Goal: Information Seeking & Learning: Learn about a topic

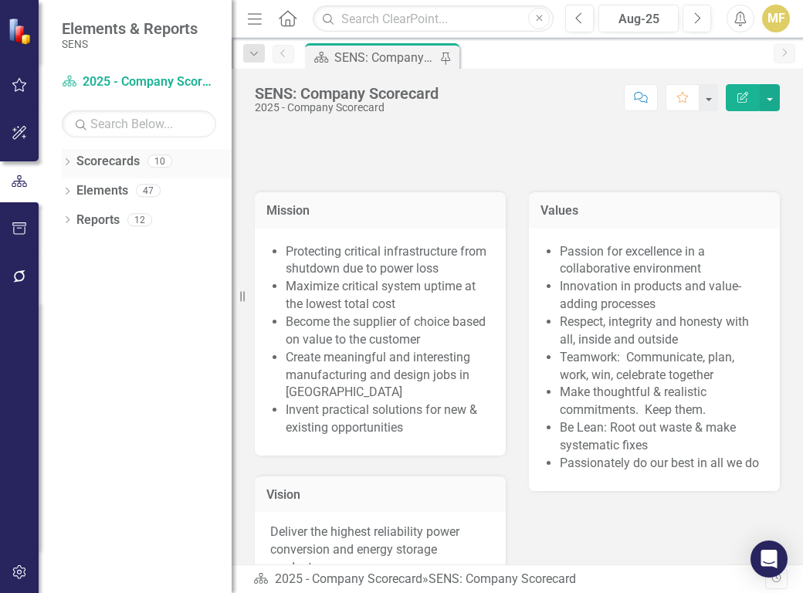
click at [66, 162] on icon "Dropdown" at bounding box center [67, 163] width 11 height 8
click at [73, 188] on icon "Dropdown" at bounding box center [75, 189] width 12 height 9
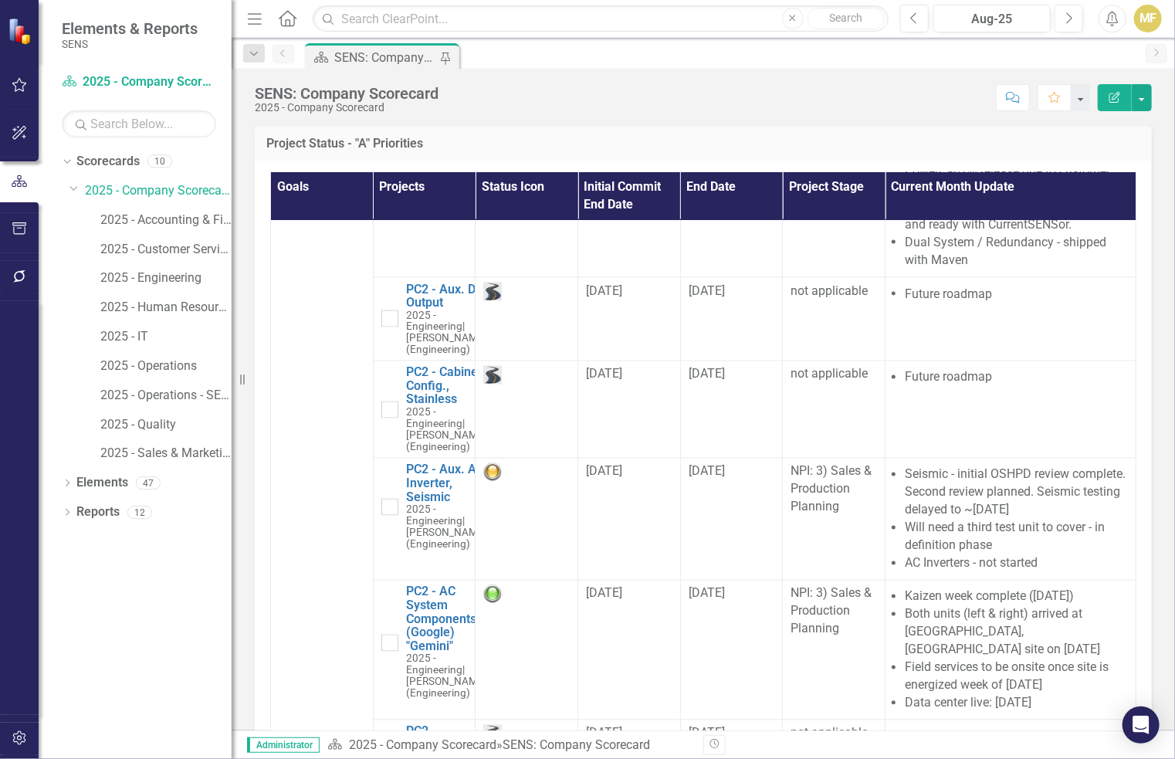
scroll to position [1466, 0]
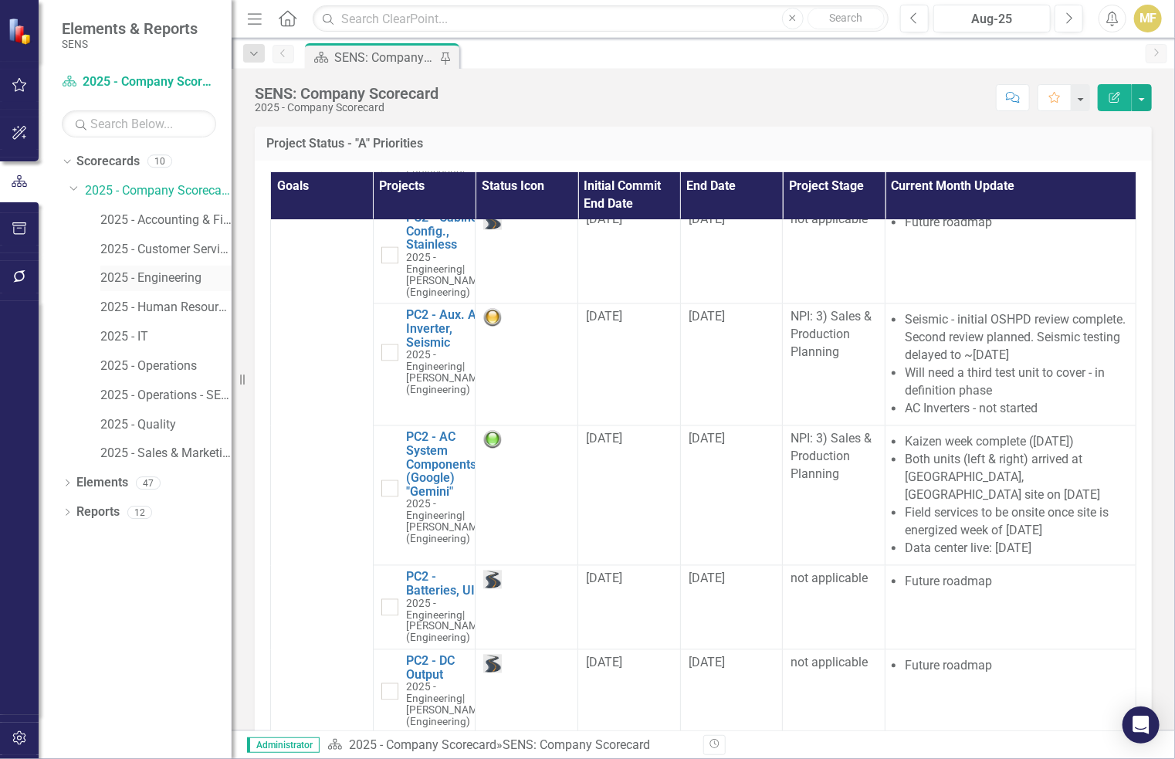
click at [174, 277] on link "2025 - Engineering" at bounding box center [165, 278] width 131 height 18
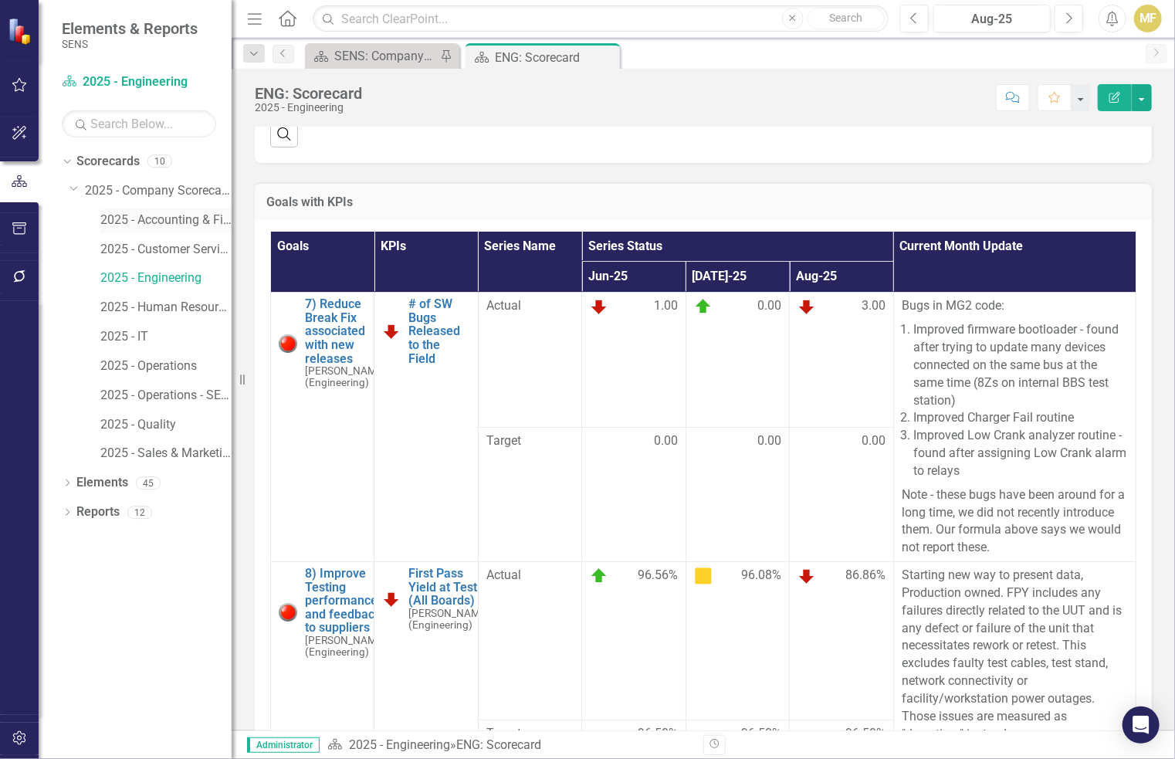
click at [171, 221] on link "2025 - Accounting & Finance" at bounding box center [165, 220] width 131 height 18
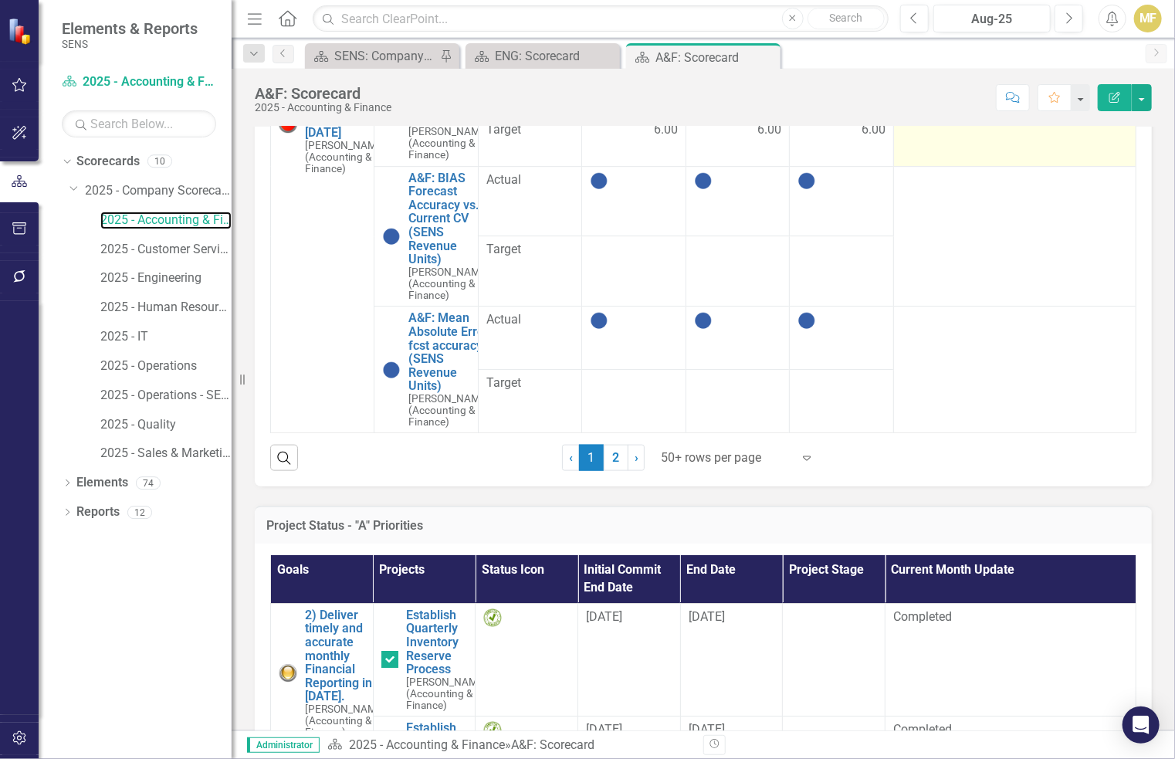
scroll to position [878, 0]
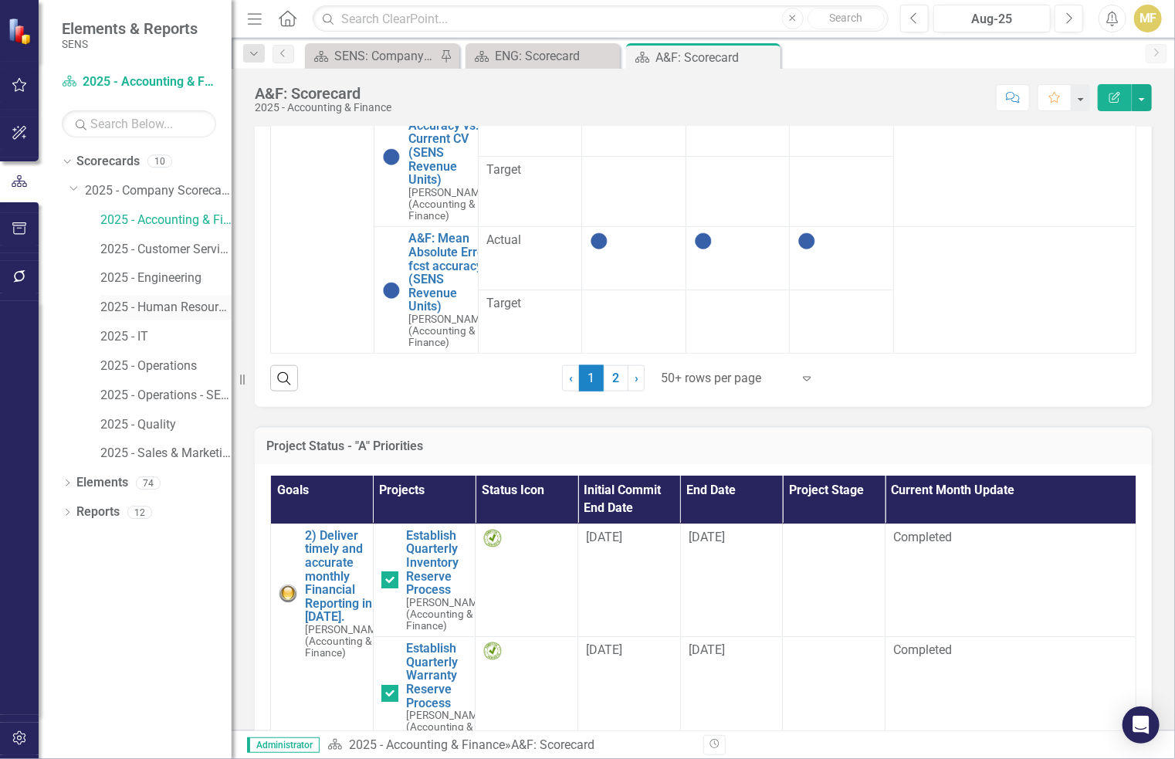
click at [146, 307] on link "2025 - Human Resources" at bounding box center [165, 308] width 131 height 18
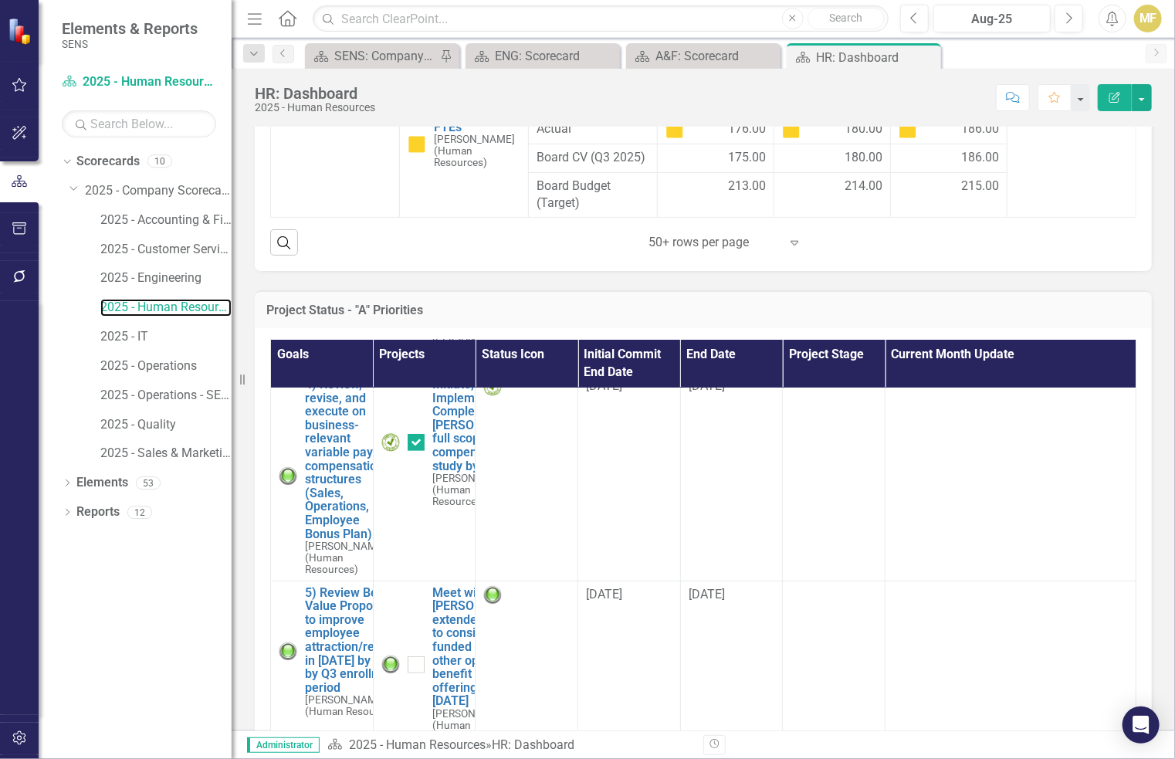
scroll to position [309, 0]
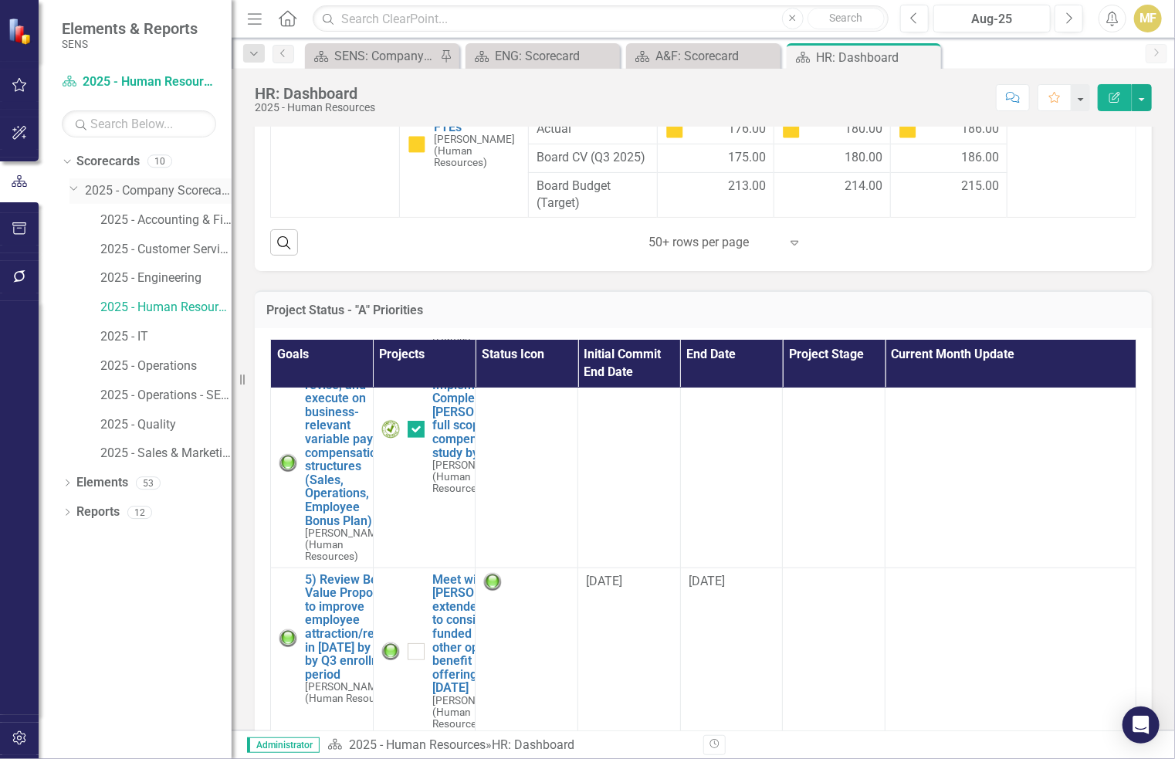
click at [149, 184] on link "2025 - Company Scorecard" at bounding box center [158, 191] width 147 height 18
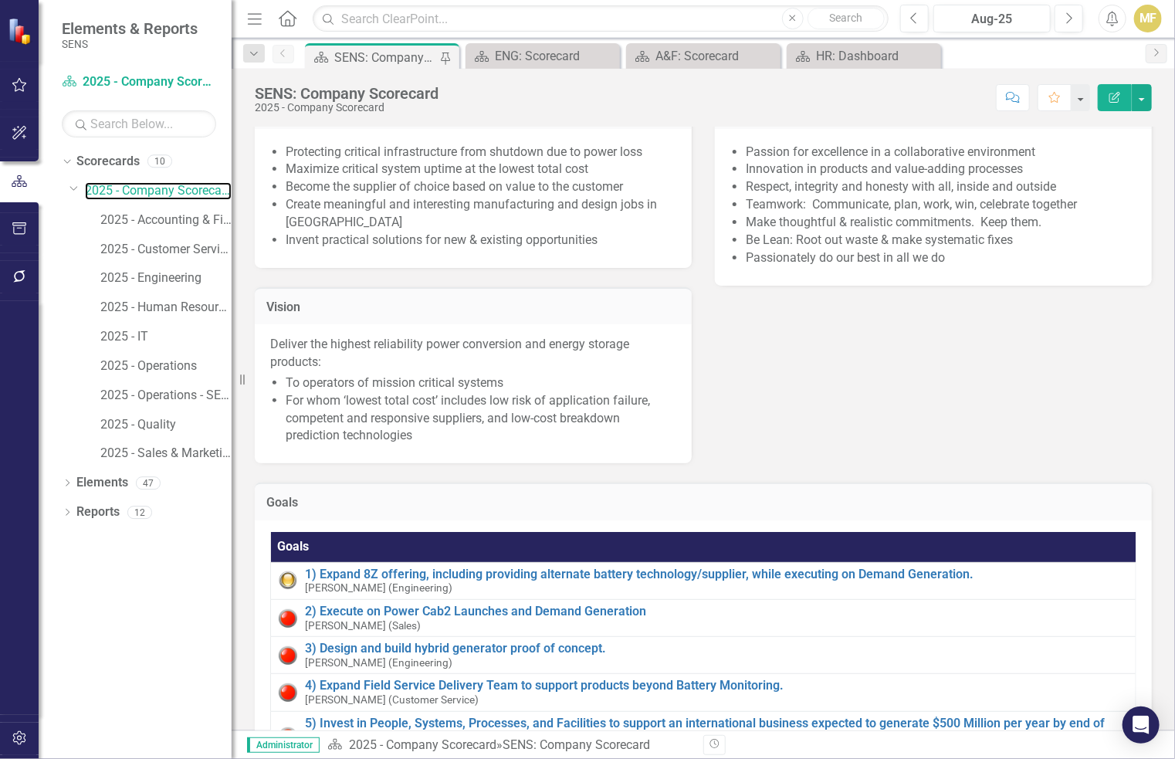
scroll to position [386, 0]
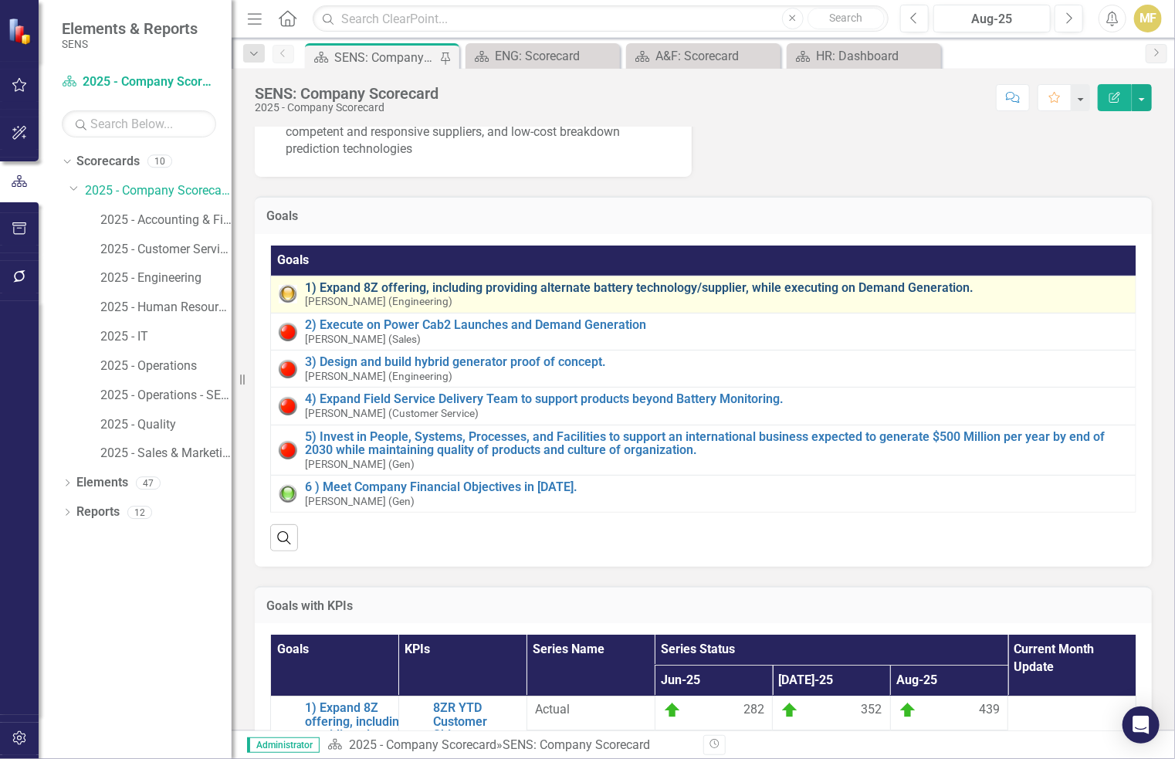
click at [638, 295] on link "1) Expand 8Z offering, including providing alternate battery technology/supplie…" at bounding box center [716, 288] width 823 height 14
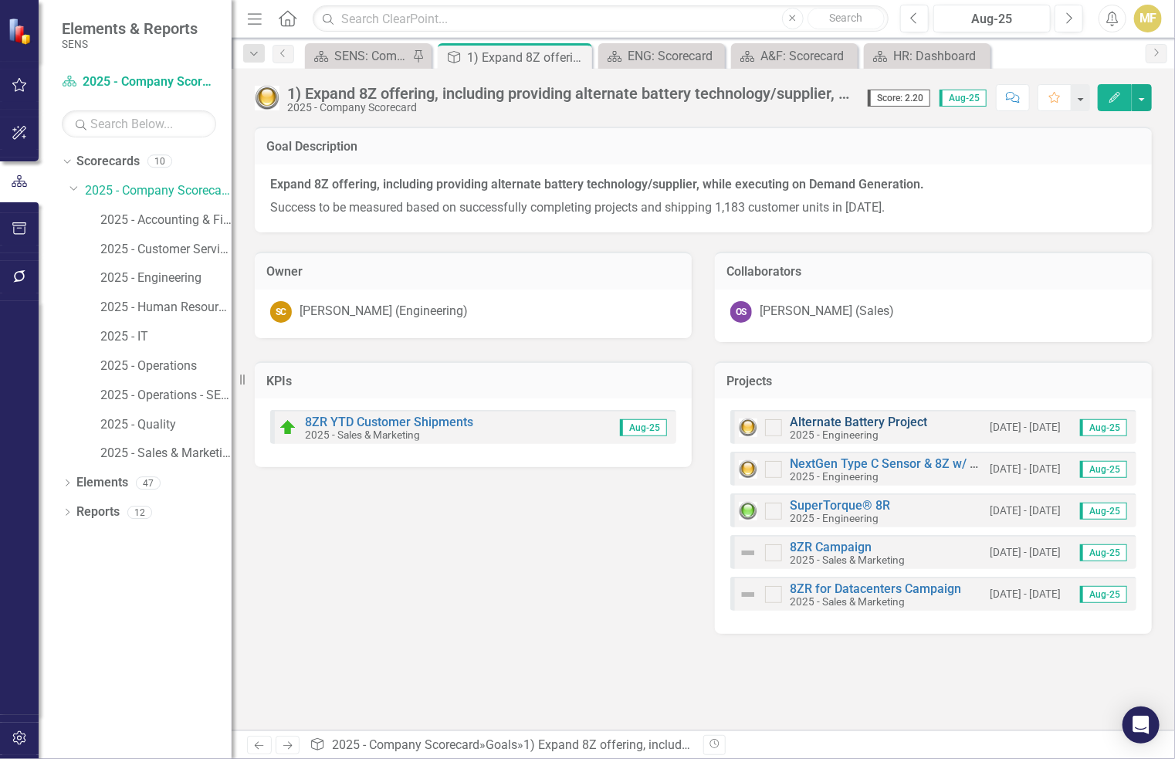
click at [802, 419] on link "Alternate Battery Project" at bounding box center [858, 421] width 137 height 15
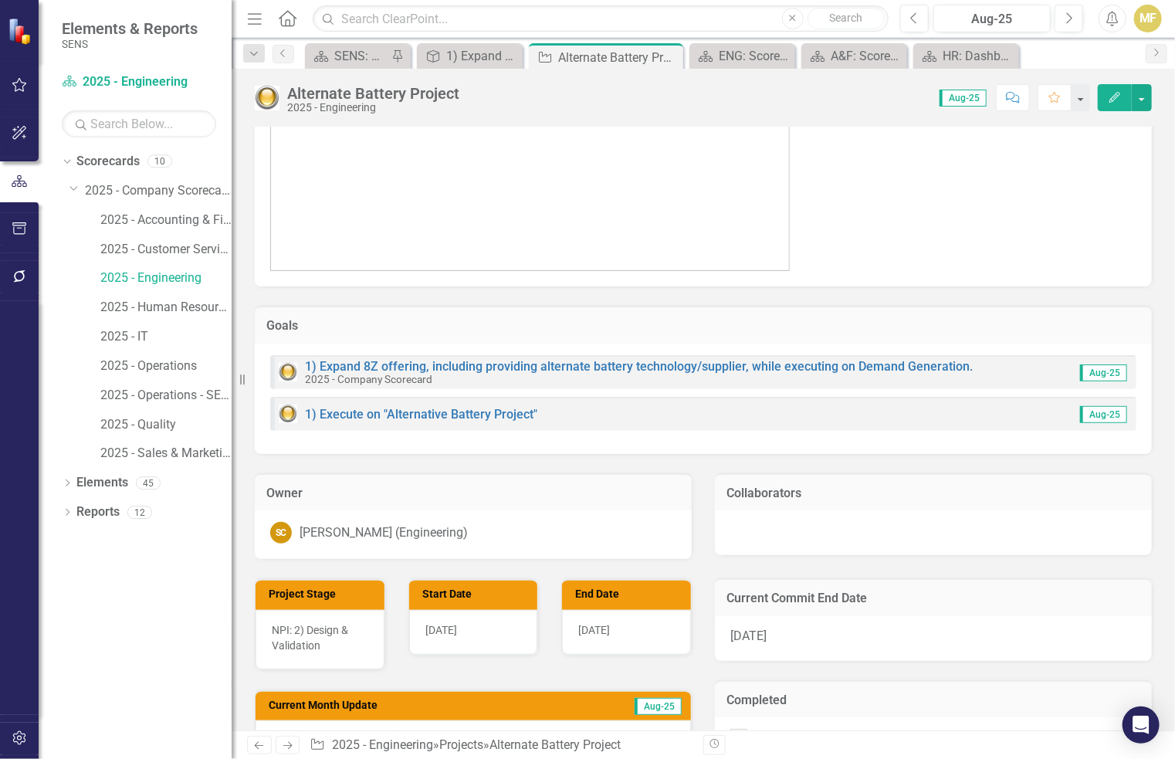
scroll to position [213, 0]
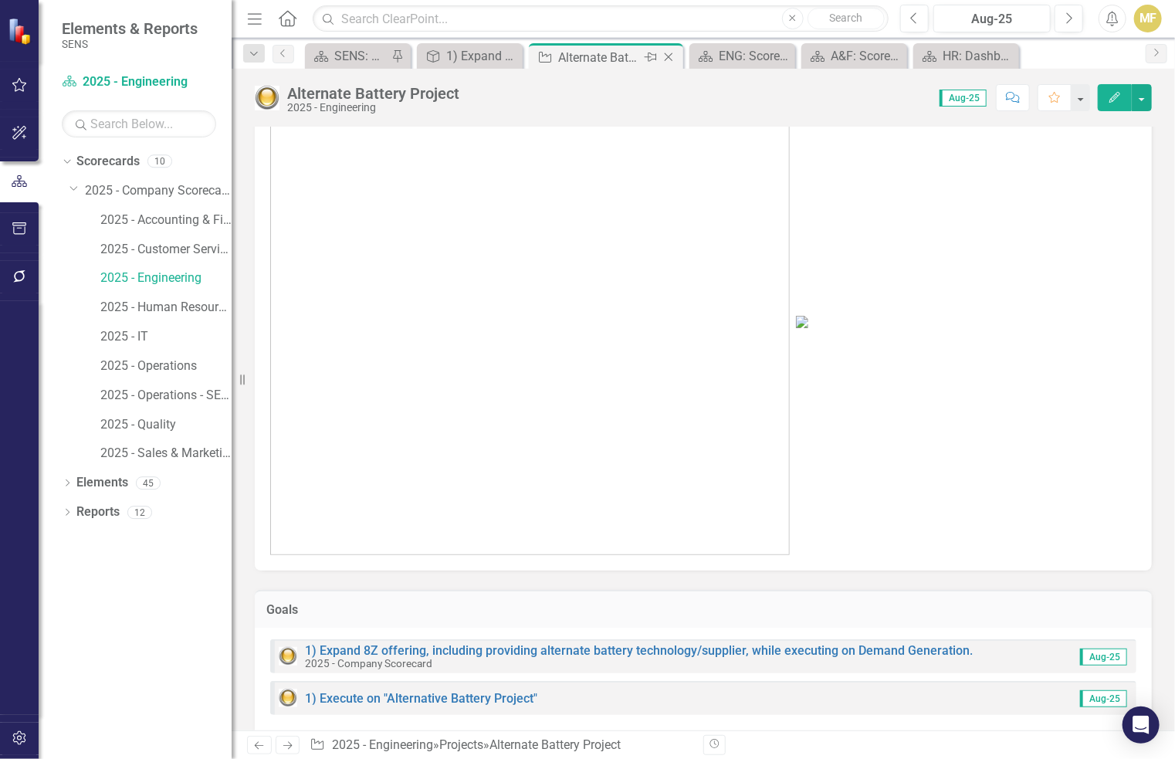
click at [670, 55] on icon at bounding box center [668, 57] width 8 height 8
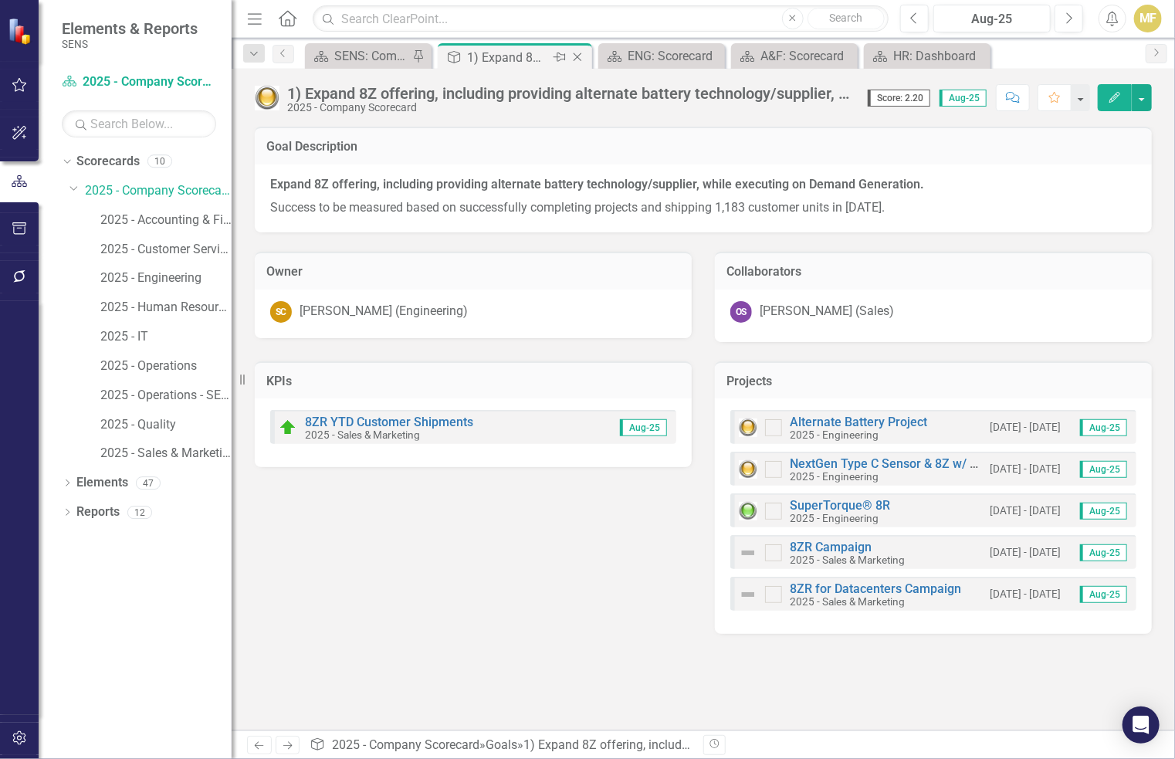
click at [579, 58] on icon at bounding box center [577, 57] width 8 height 8
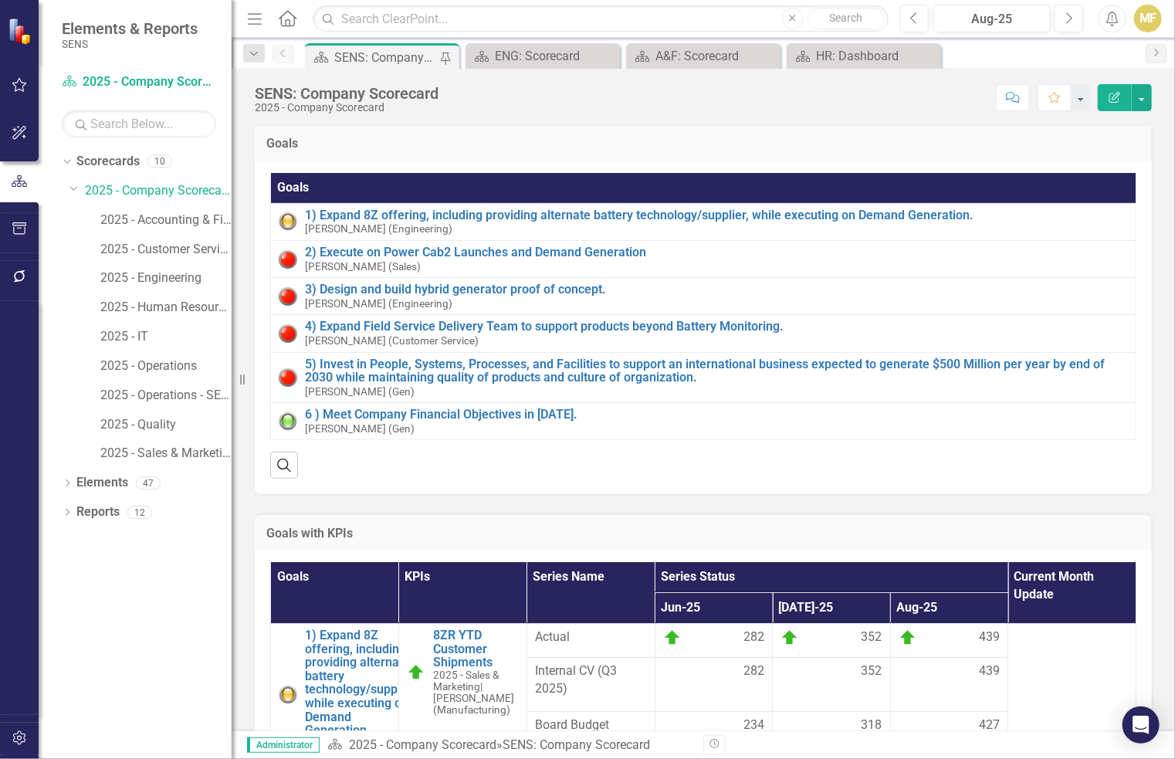
scroll to position [463, 0]
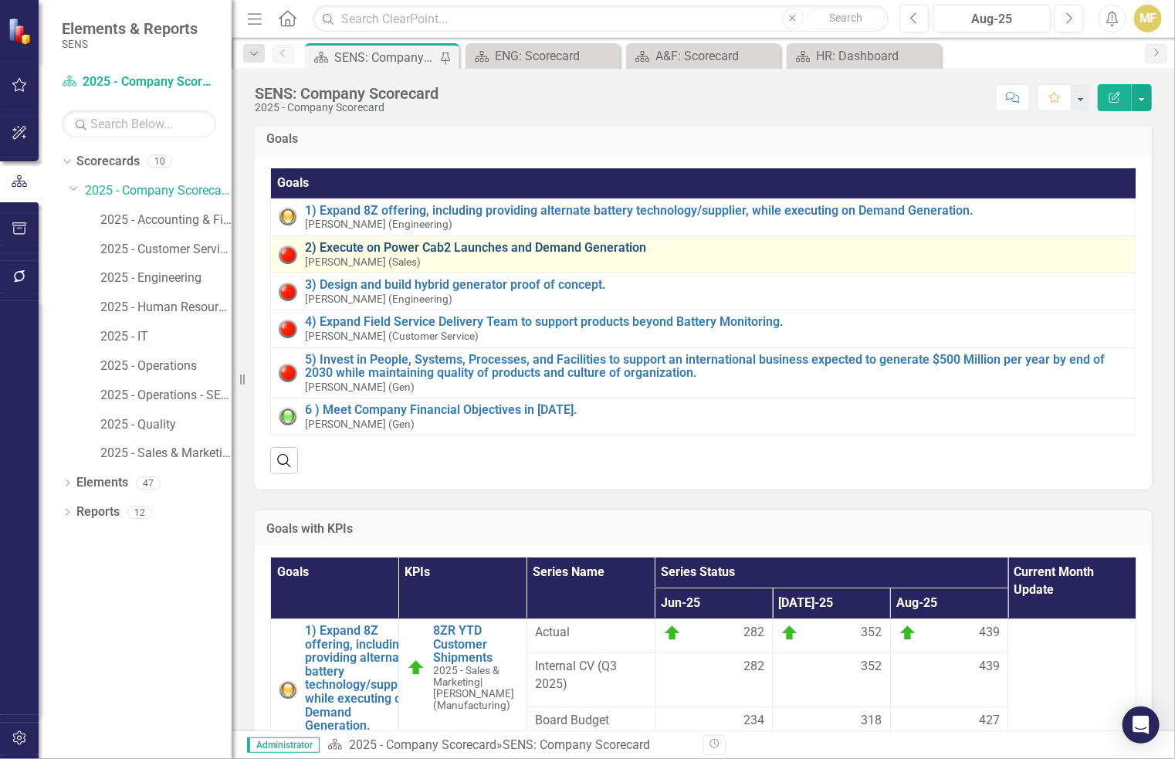
click at [590, 255] on link "2) Execute on Power Cab2 Launches and Demand Generation" at bounding box center [716, 248] width 823 height 14
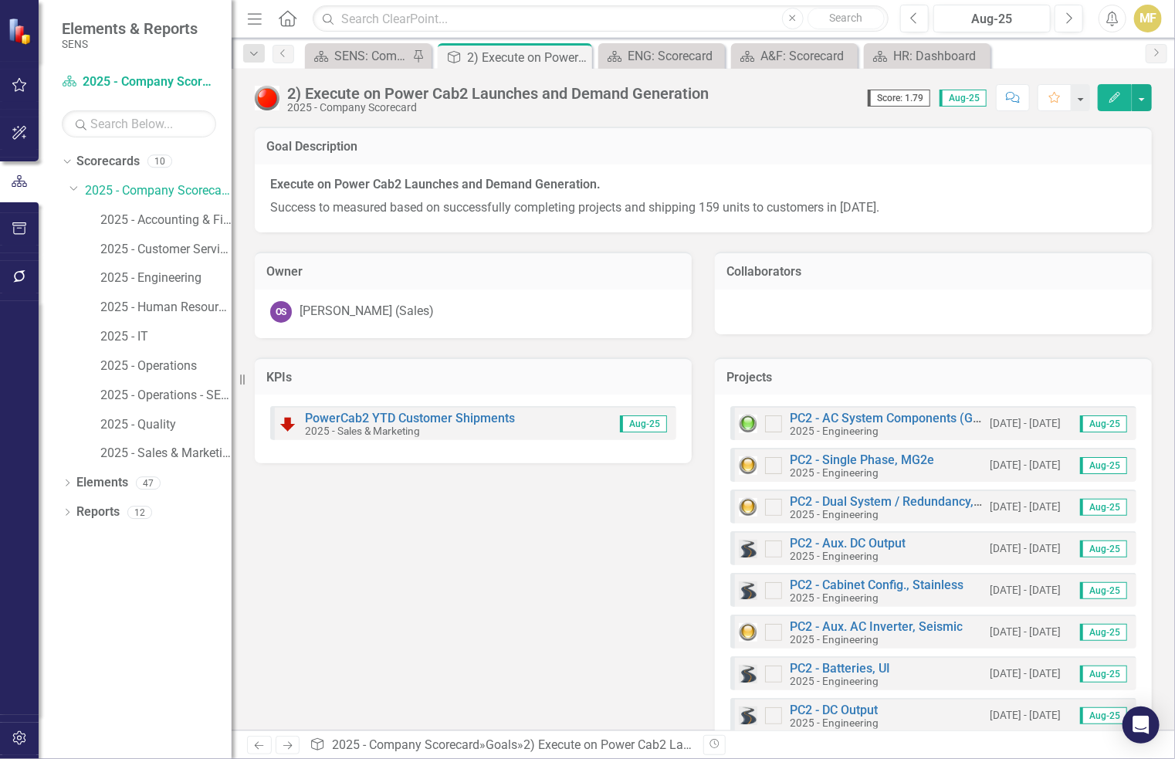
scroll to position [77, 0]
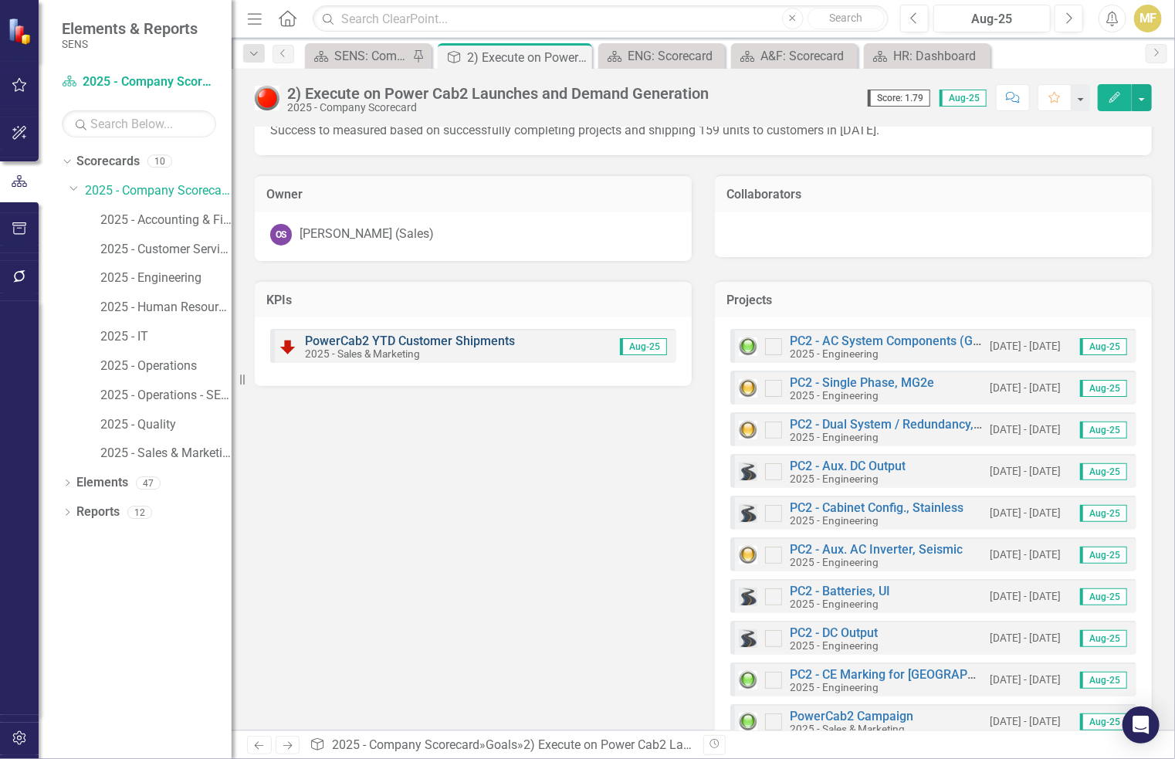
click at [456, 337] on link "PowerCab2 YTD Customer Shipments" at bounding box center [410, 340] width 210 height 15
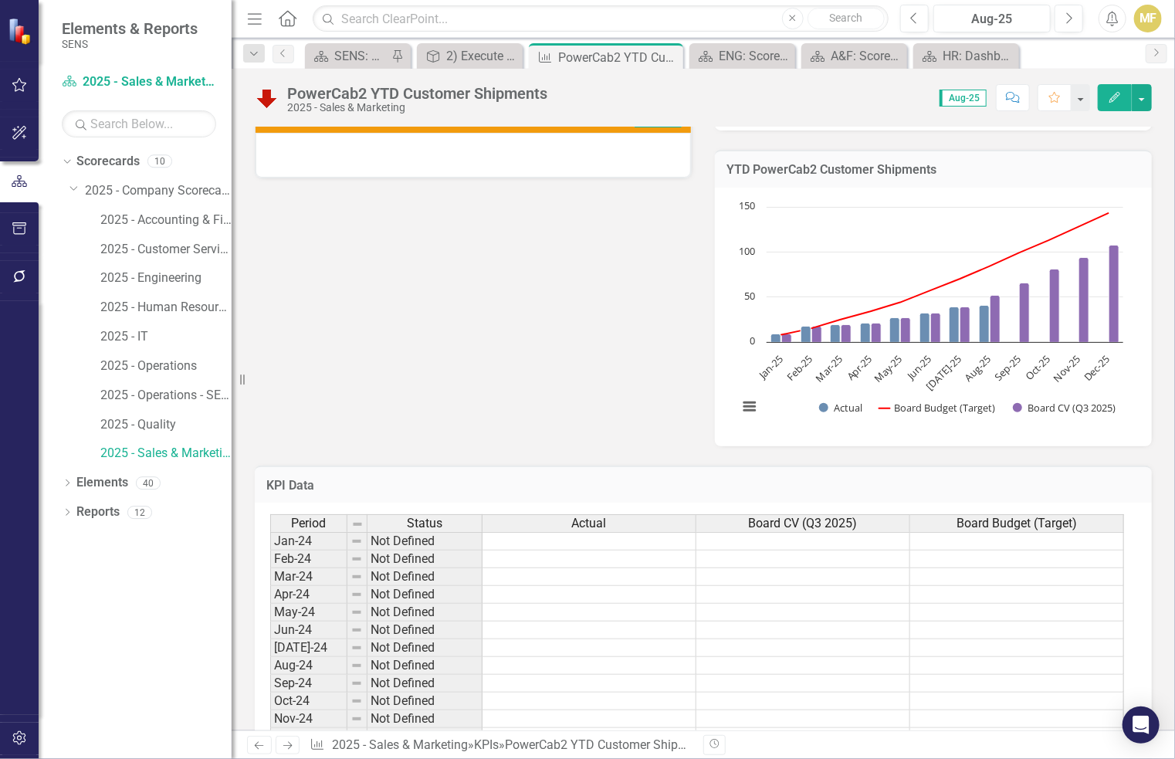
scroll to position [716, 0]
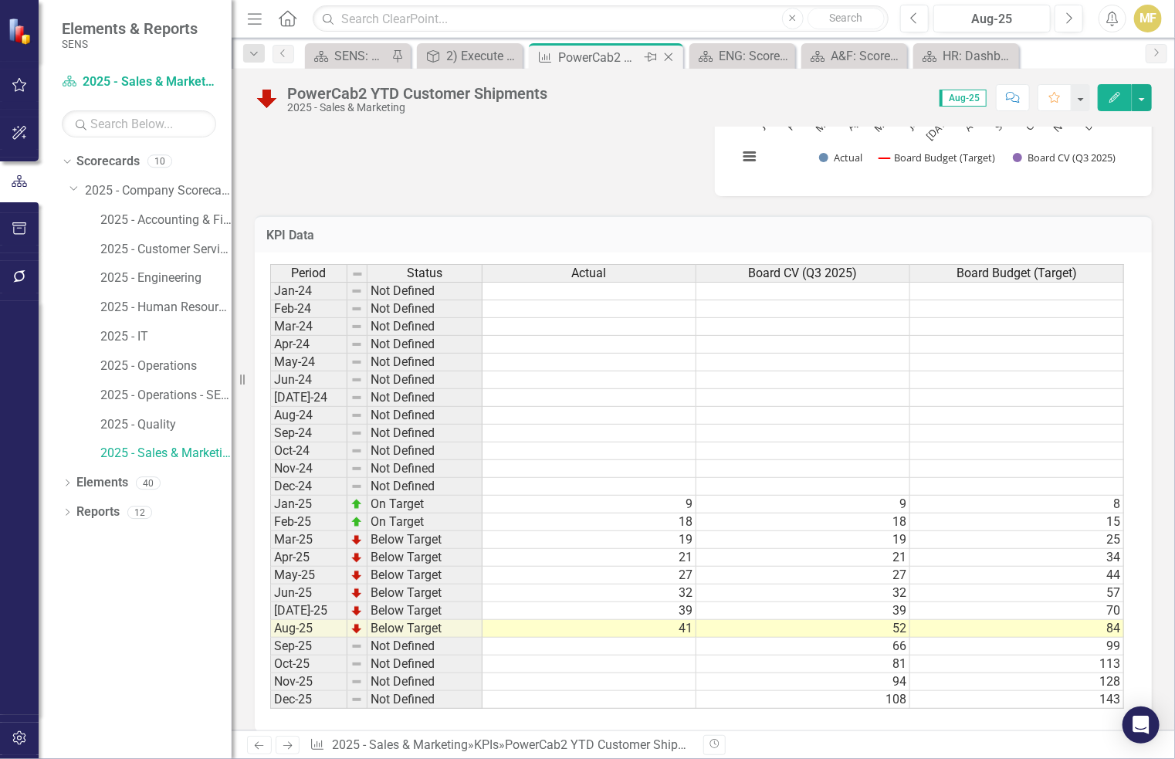
click at [667, 56] on icon "Close" at bounding box center [668, 57] width 15 height 12
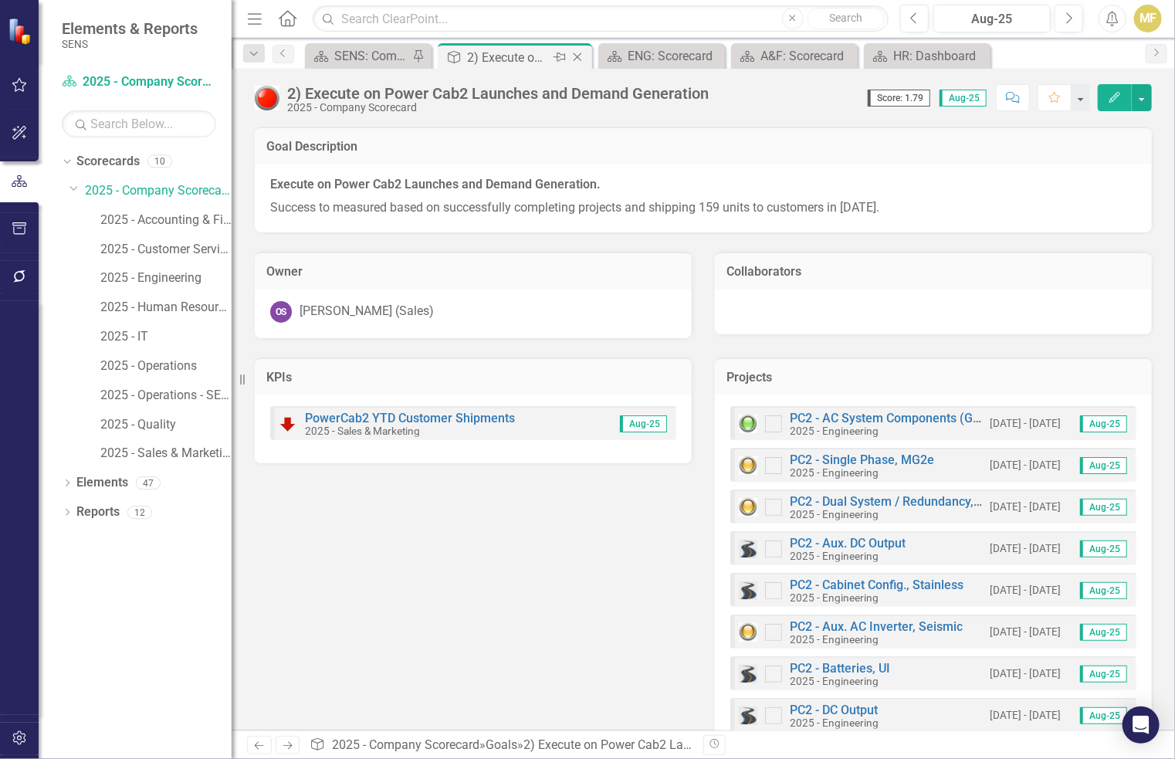
click at [577, 55] on icon "Close" at bounding box center [577, 57] width 15 height 12
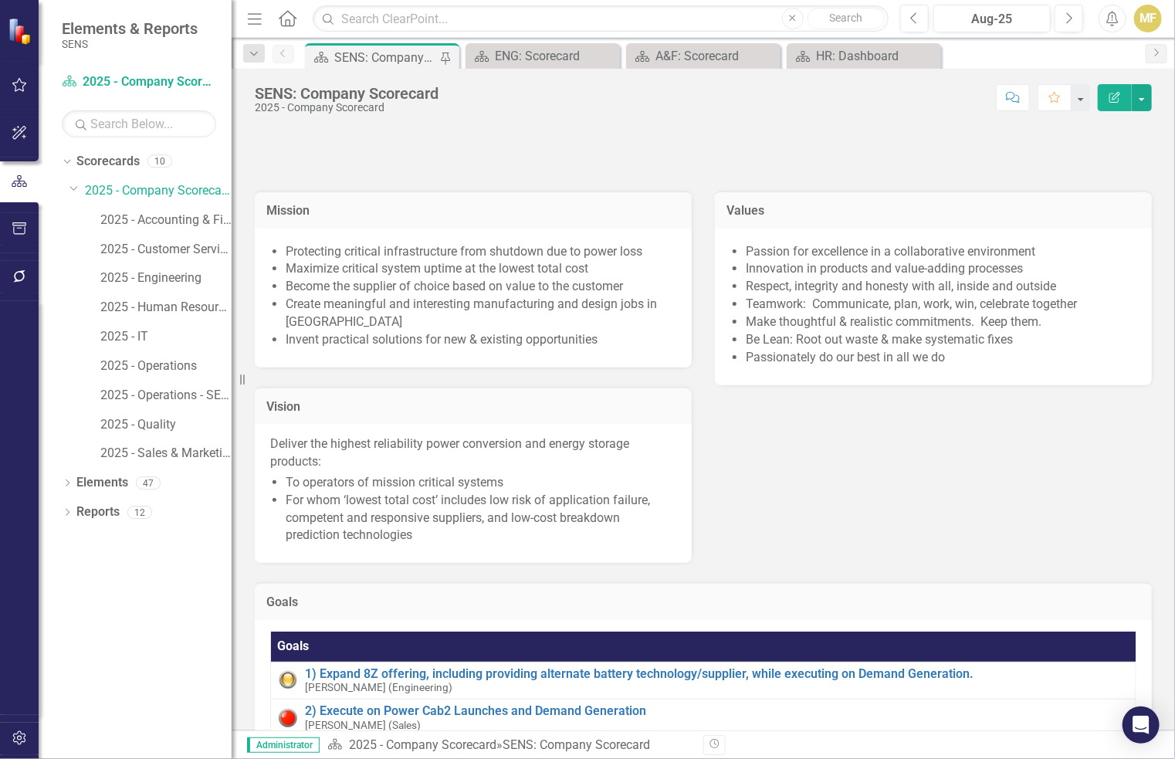
scroll to position [386, 0]
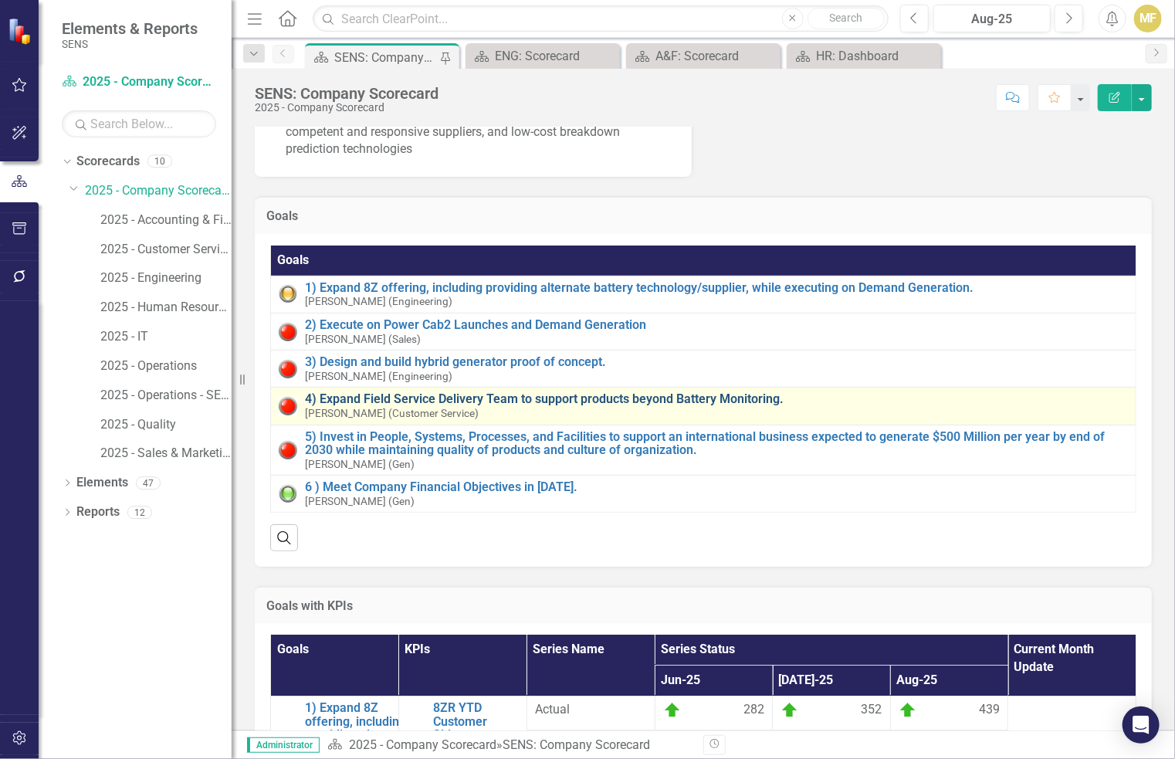
click at [480, 406] on link "4) Expand Field Service Delivery Team to support products beyond Battery Monito…" at bounding box center [716, 399] width 823 height 14
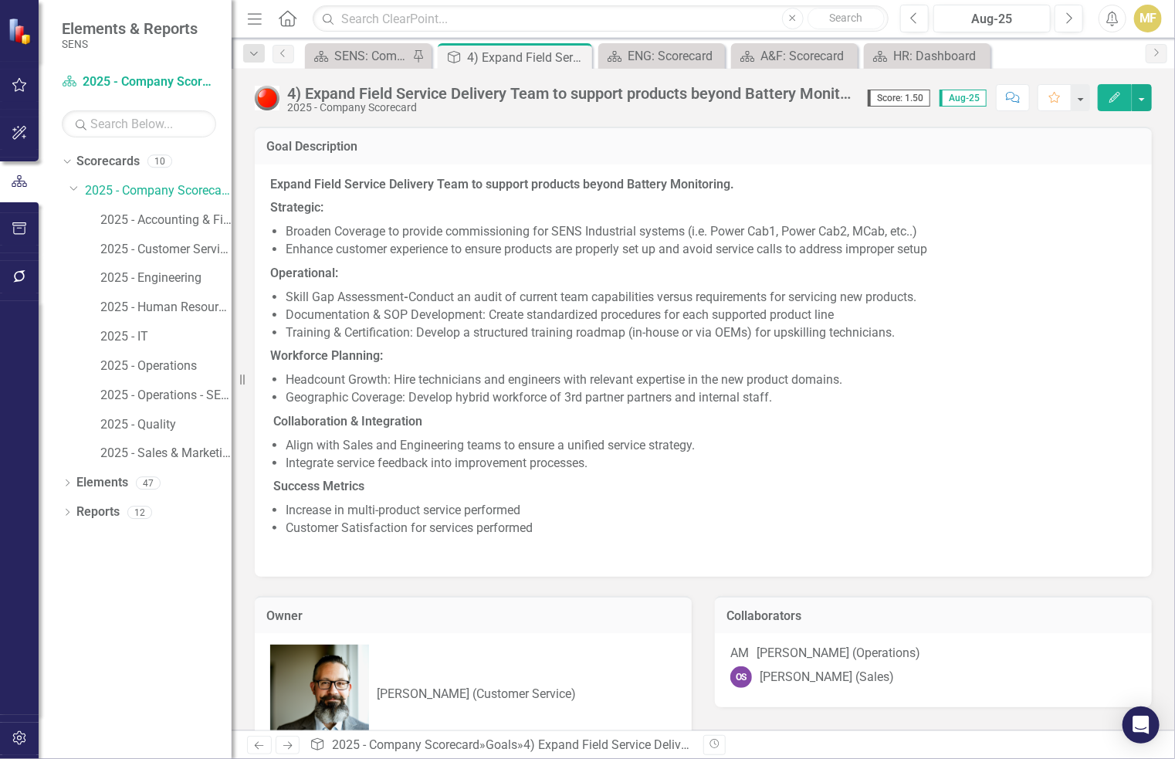
checkbox input "true"
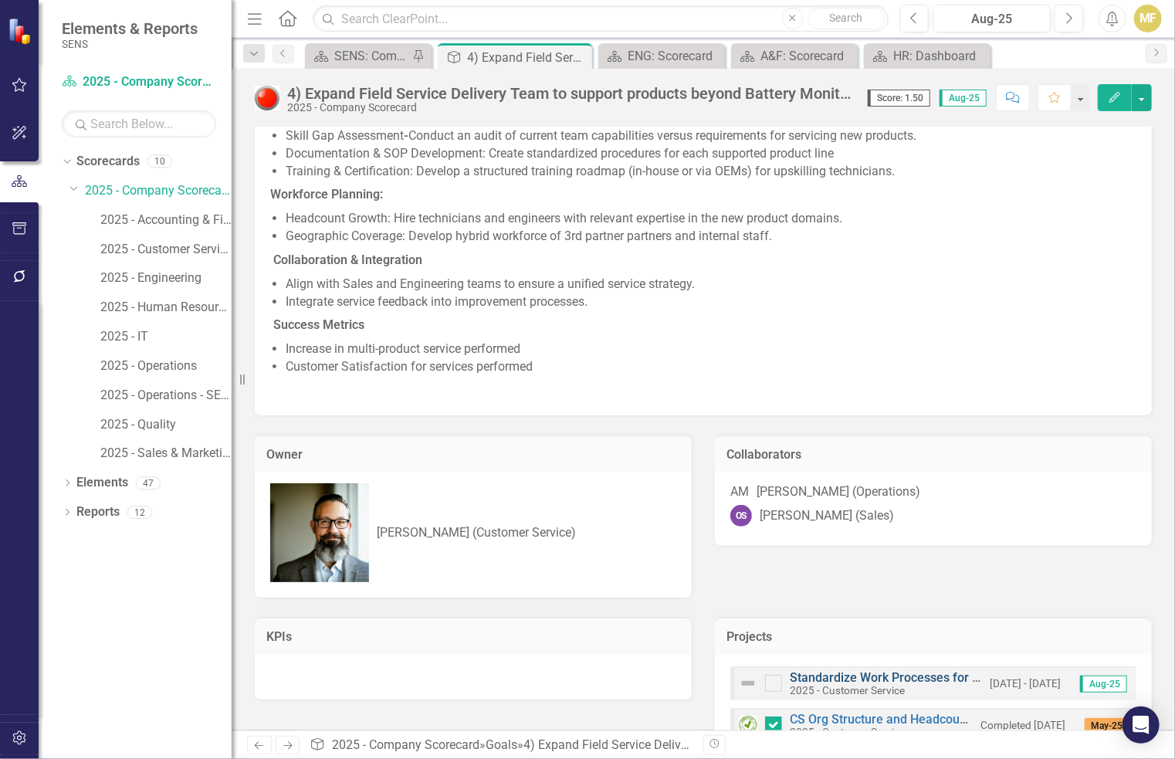
click at [802, 592] on link "Standardize Work Processes for CS and FS" at bounding box center [909, 677] width 239 height 15
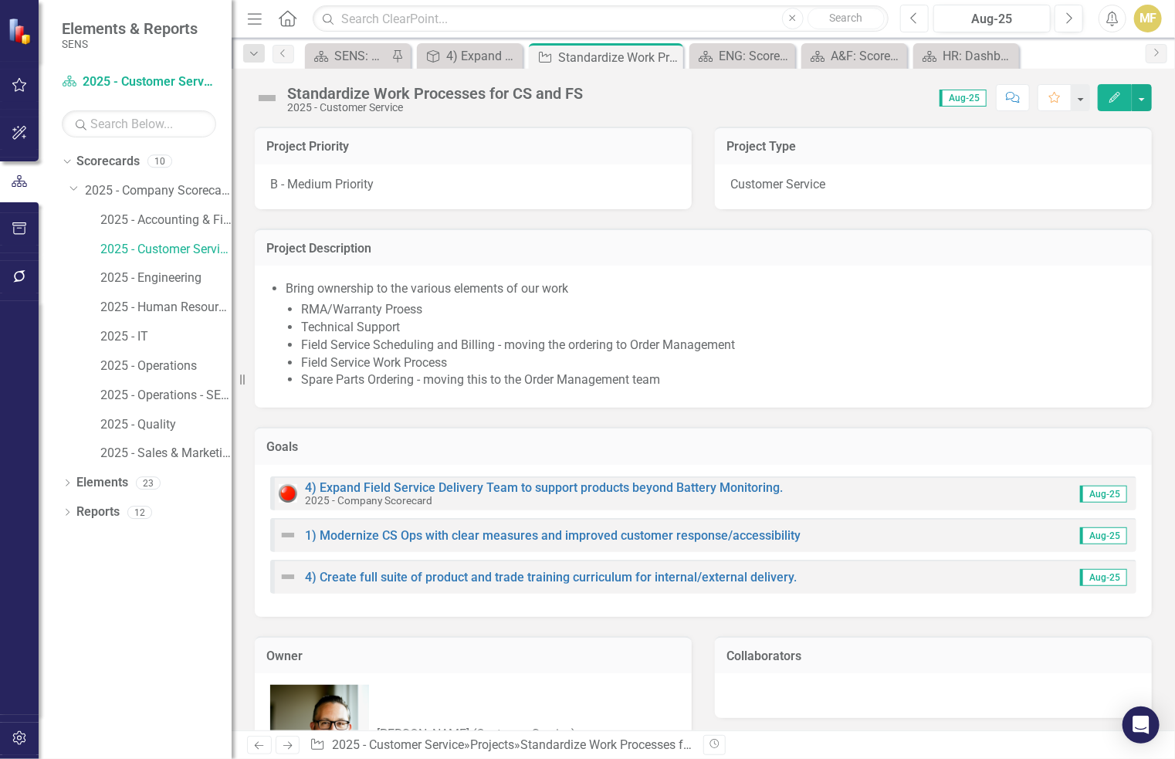
click at [802, 17] on button "Previous" at bounding box center [914, 19] width 29 height 28
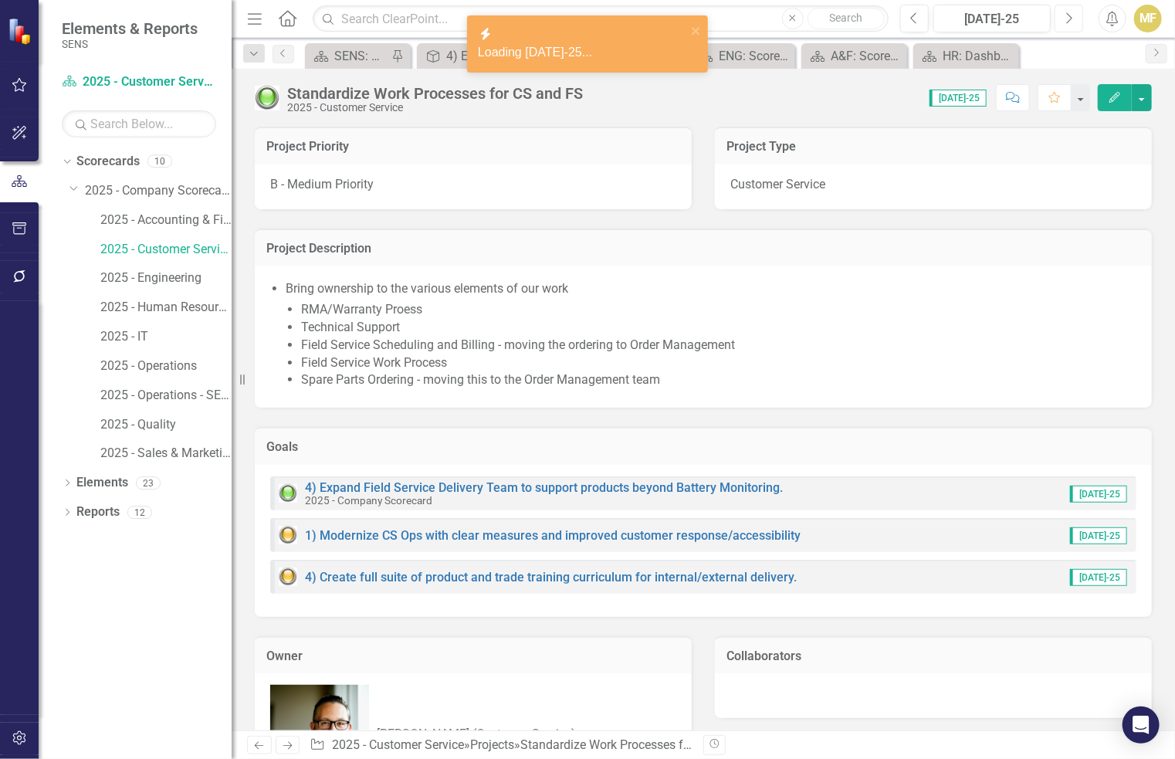
click at [802, 19] on button "Next" at bounding box center [1068, 19] width 29 height 28
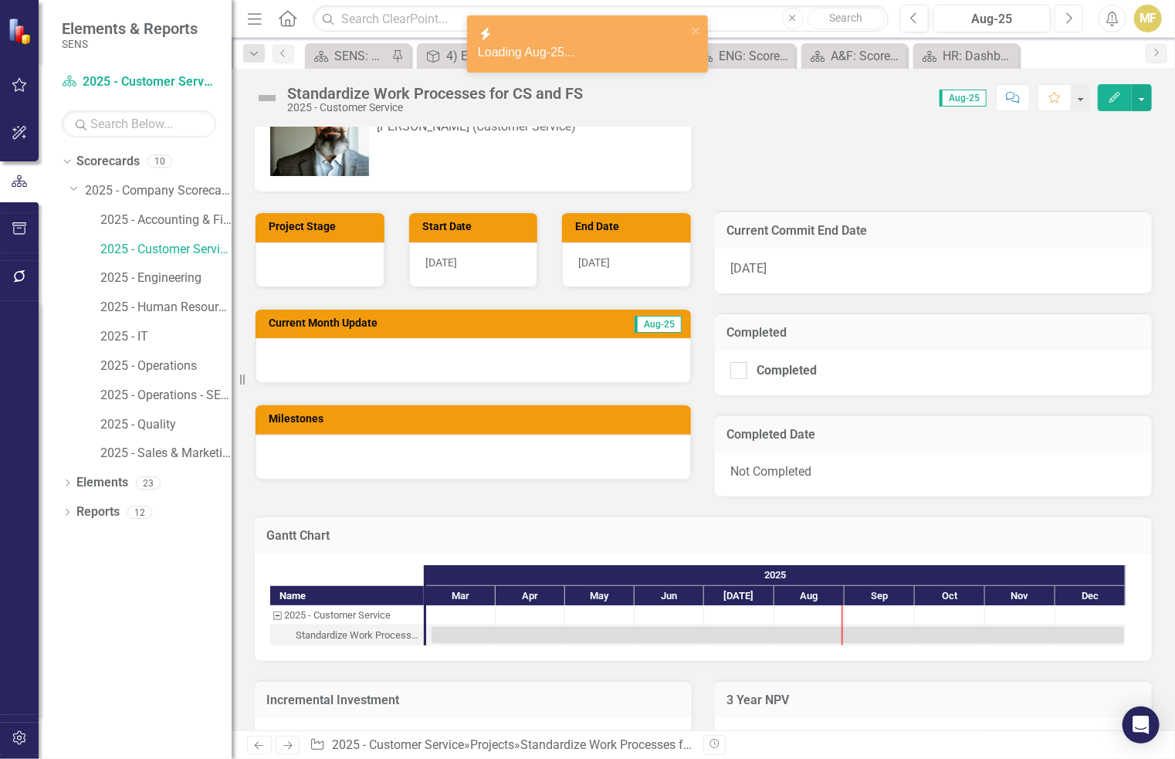
scroll to position [617, 0]
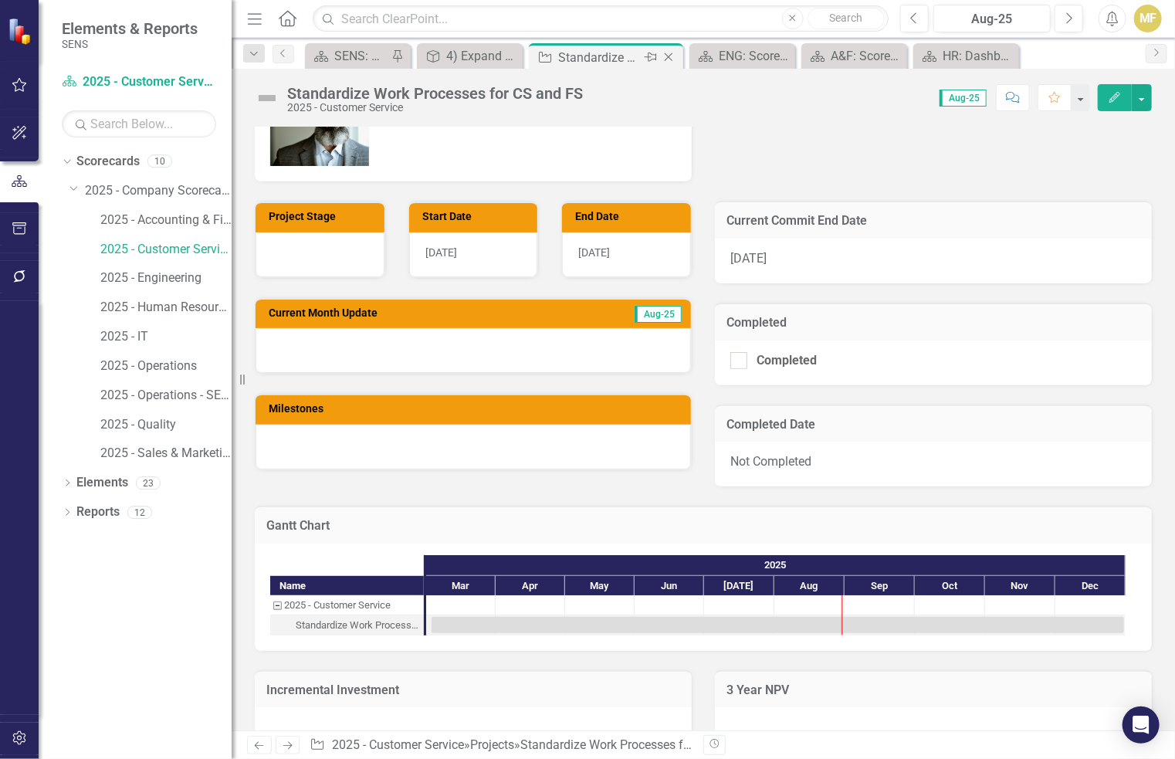
click at [670, 59] on icon at bounding box center [668, 57] width 8 height 8
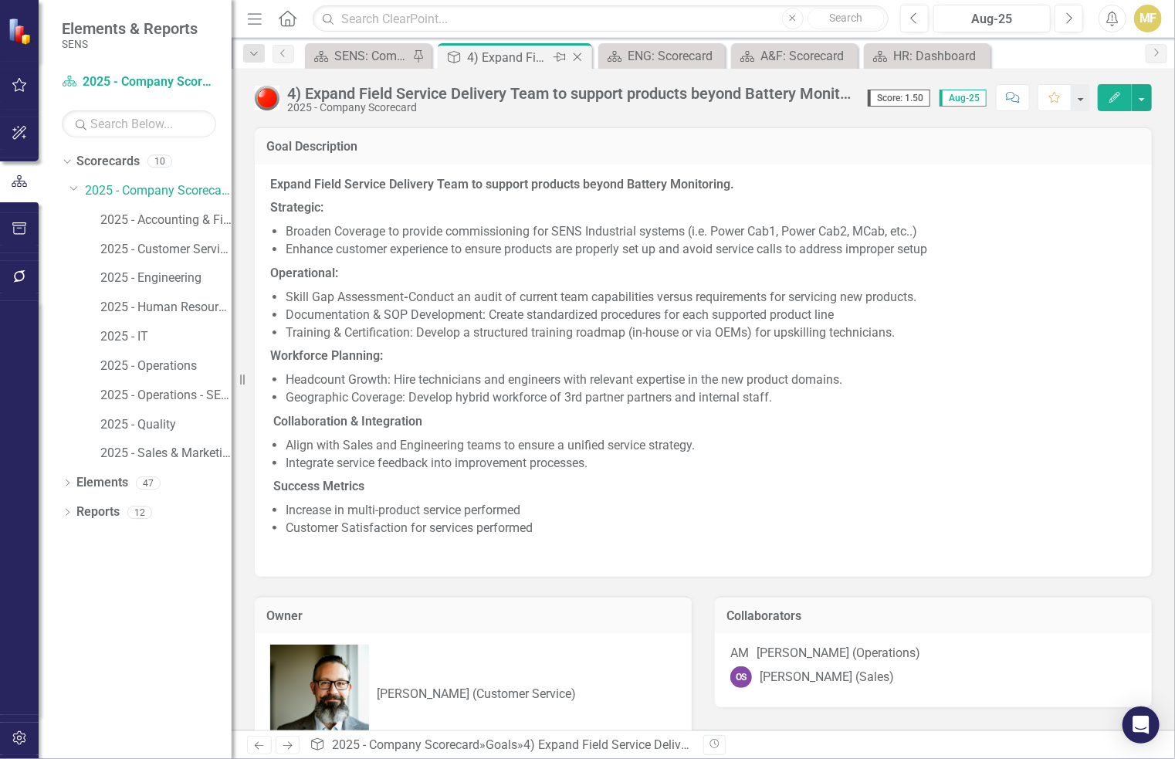
click at [584, 53] on icon "Close" at bounding box center [577, 57] width 15 height 12
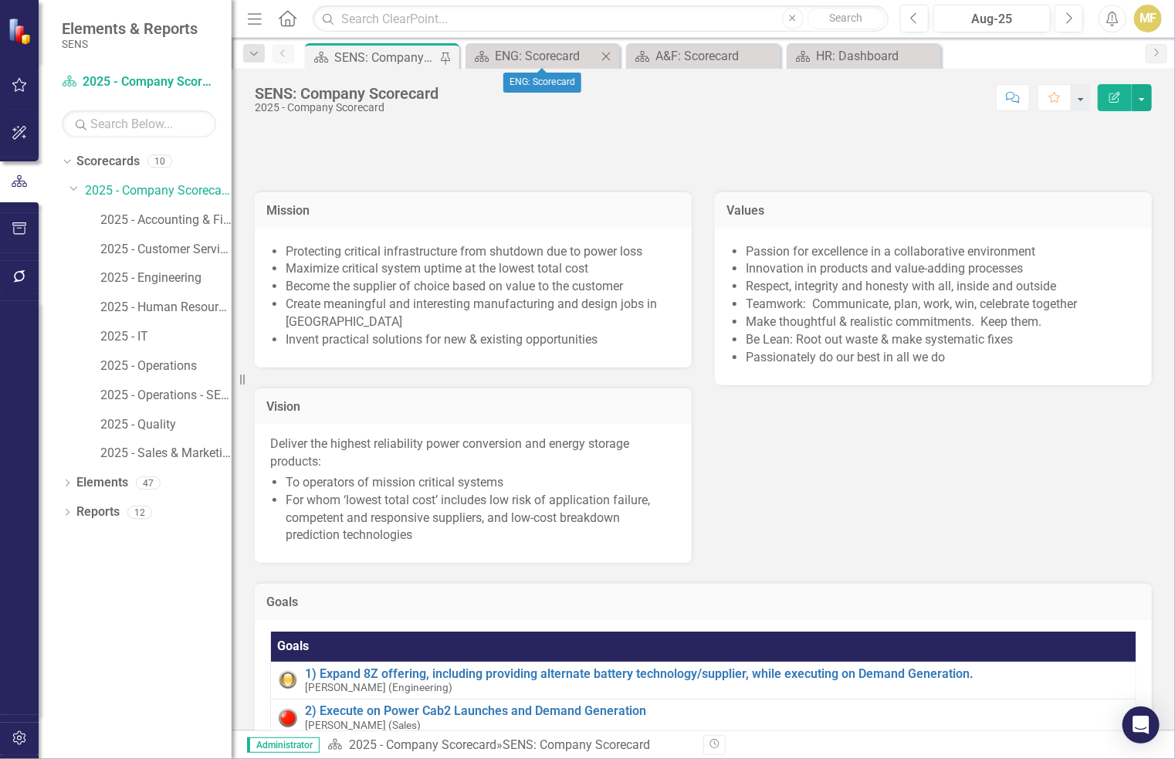
click at [611, 55] on icon "Close" at bounding box center [605, 56] width 15 height 12
click at [610, 55] on icon "Close" at bounding box center [605, 56] width 15 height 12
click at [0, 0] on icon "Close" at bounding box center [0, 0] width 0 height 0
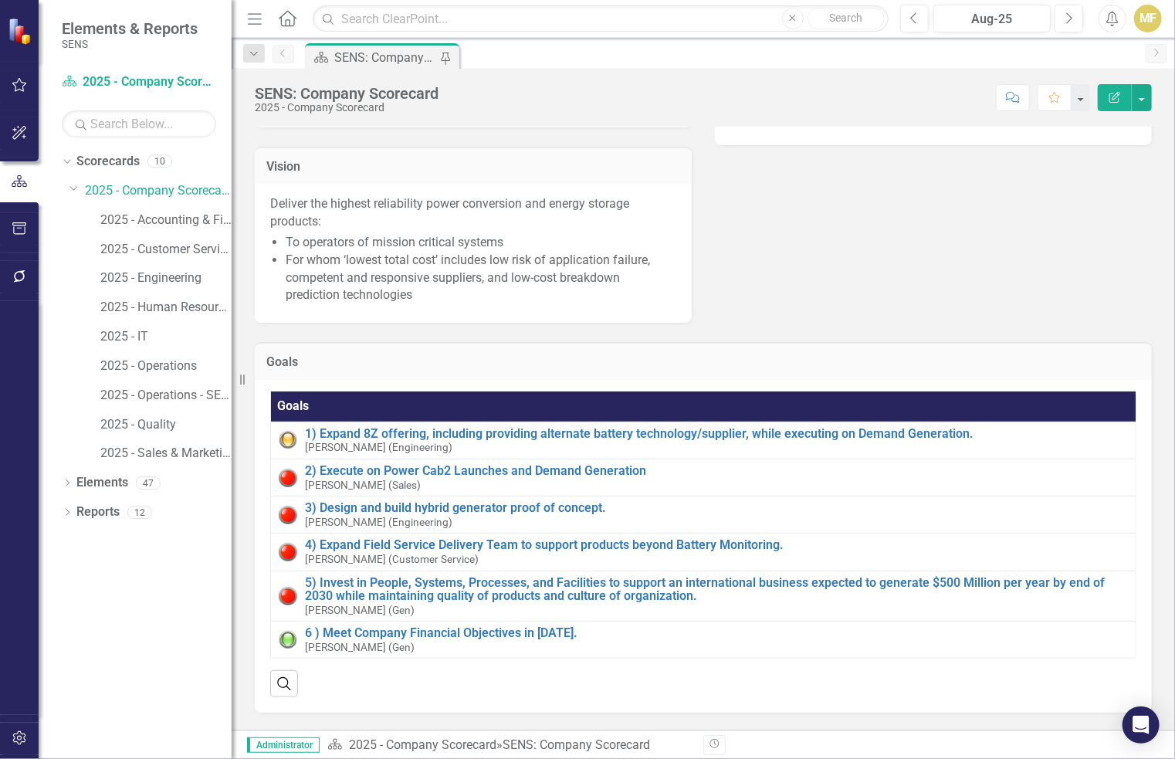
scroll to position [540, 0]
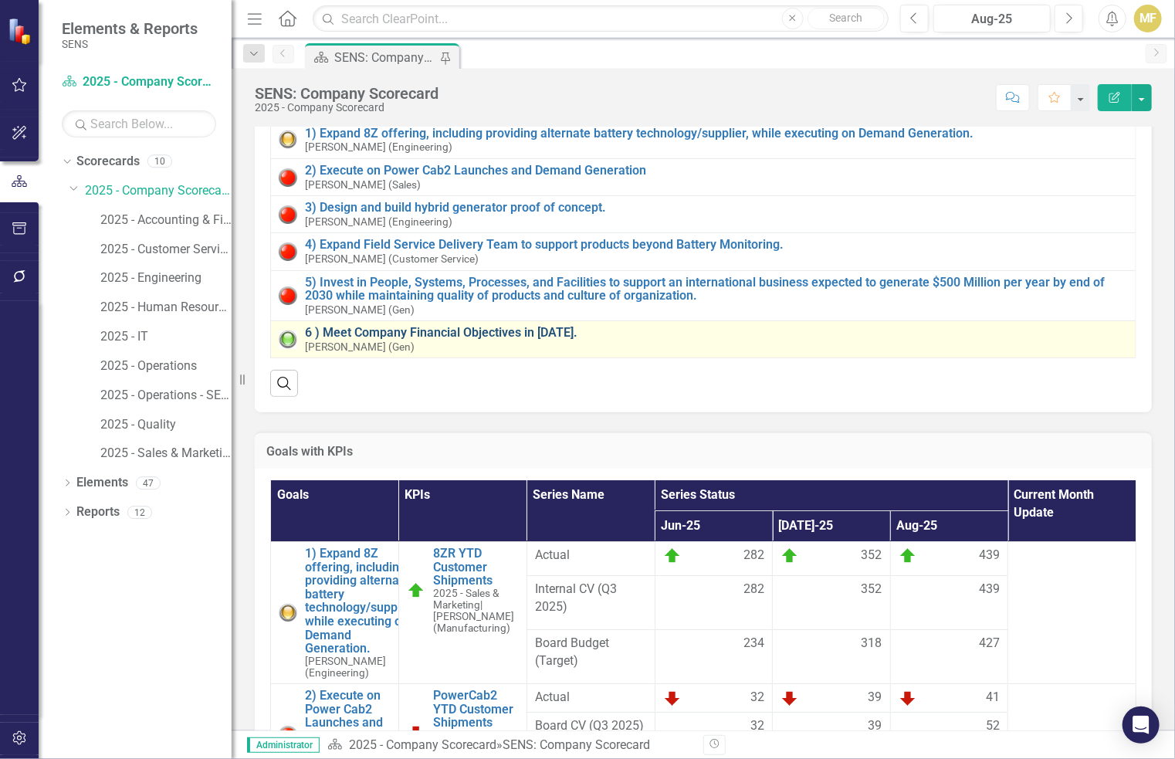
click at [374, 340] on link "6 ) Meet Company Financial Objectives in [DATE]." at bounding box center [716, 333] width 823 height 14
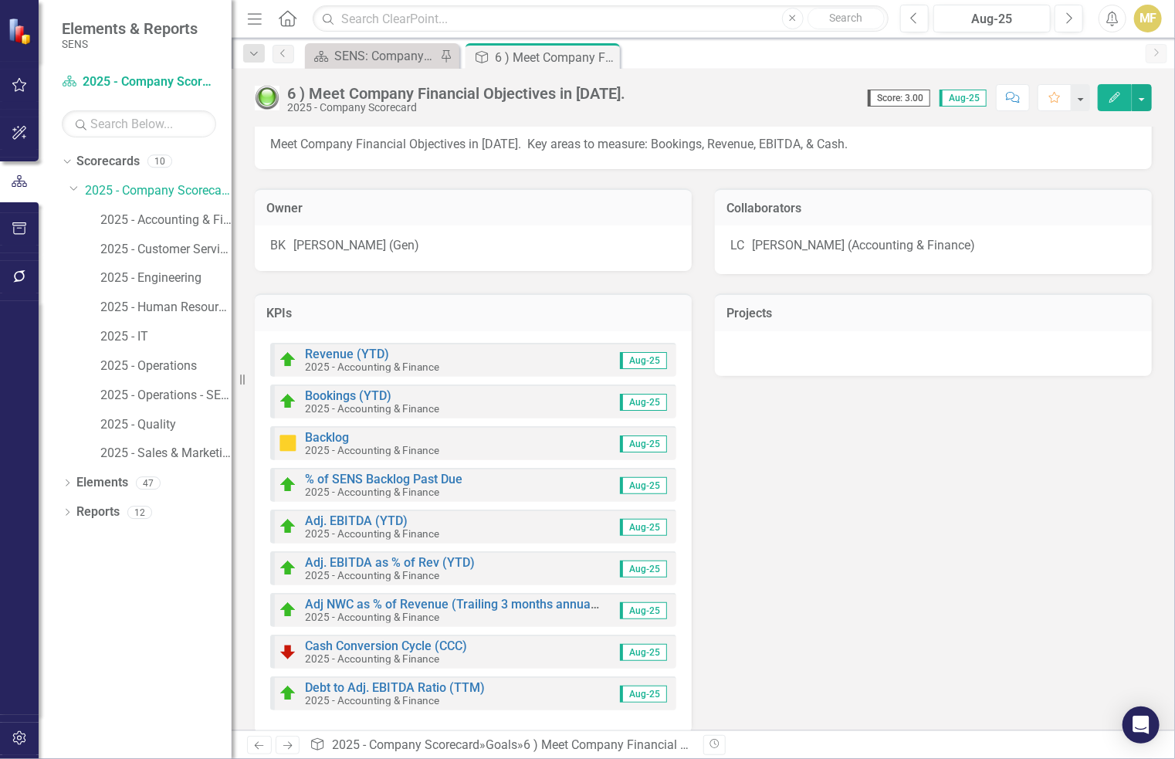
scroll to position [60, 0]
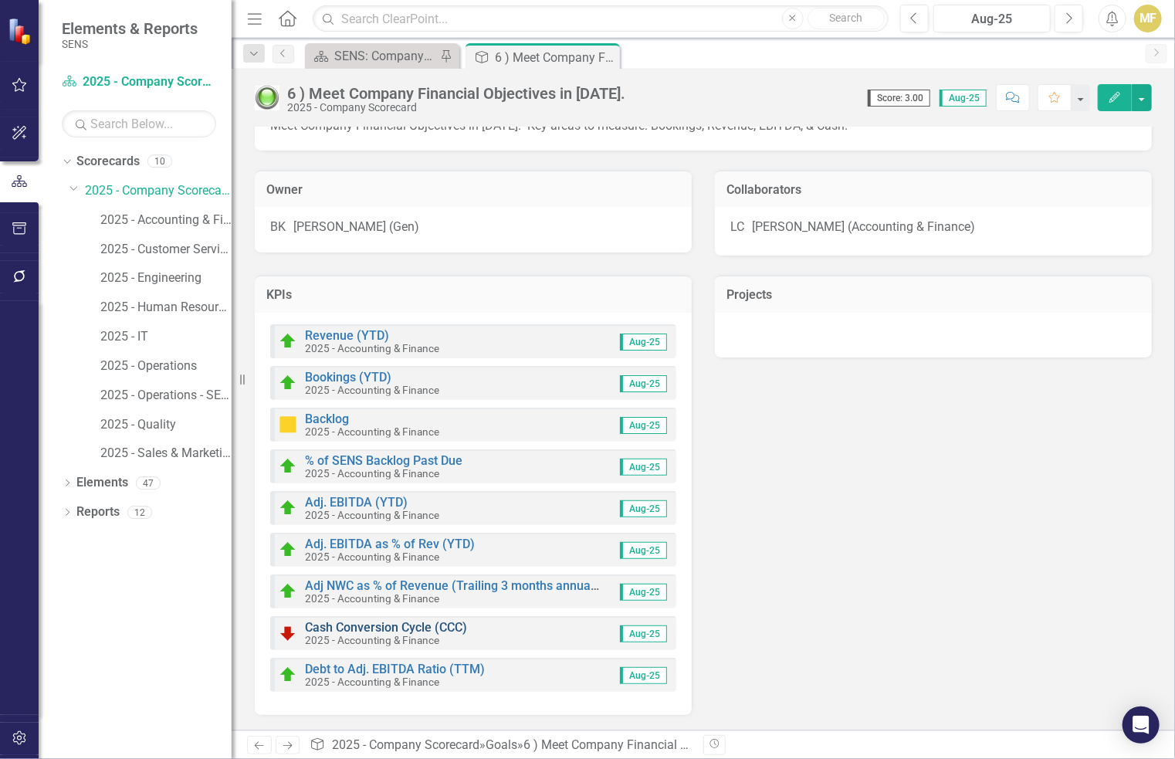
click at [364, 592] on link "Cash Conversion Cycle (CCC)" at bounding box center [386, 627] width 162 height 15
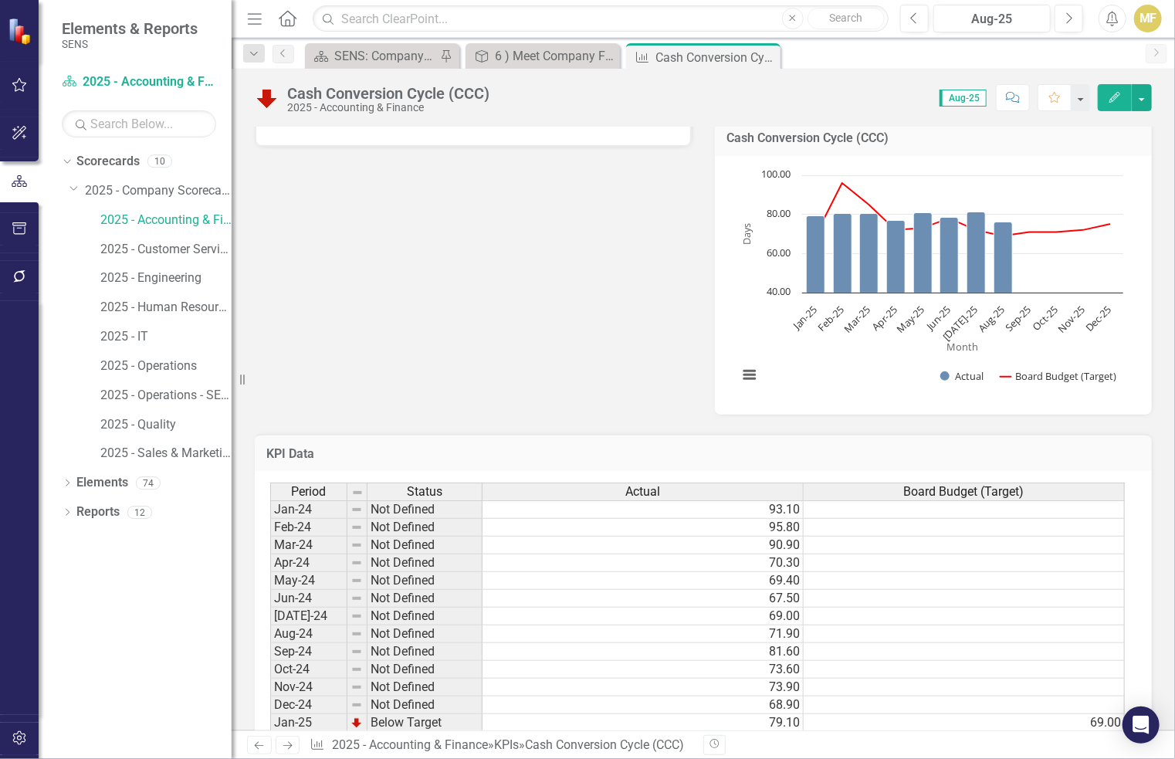
scroll to position [619, 0]
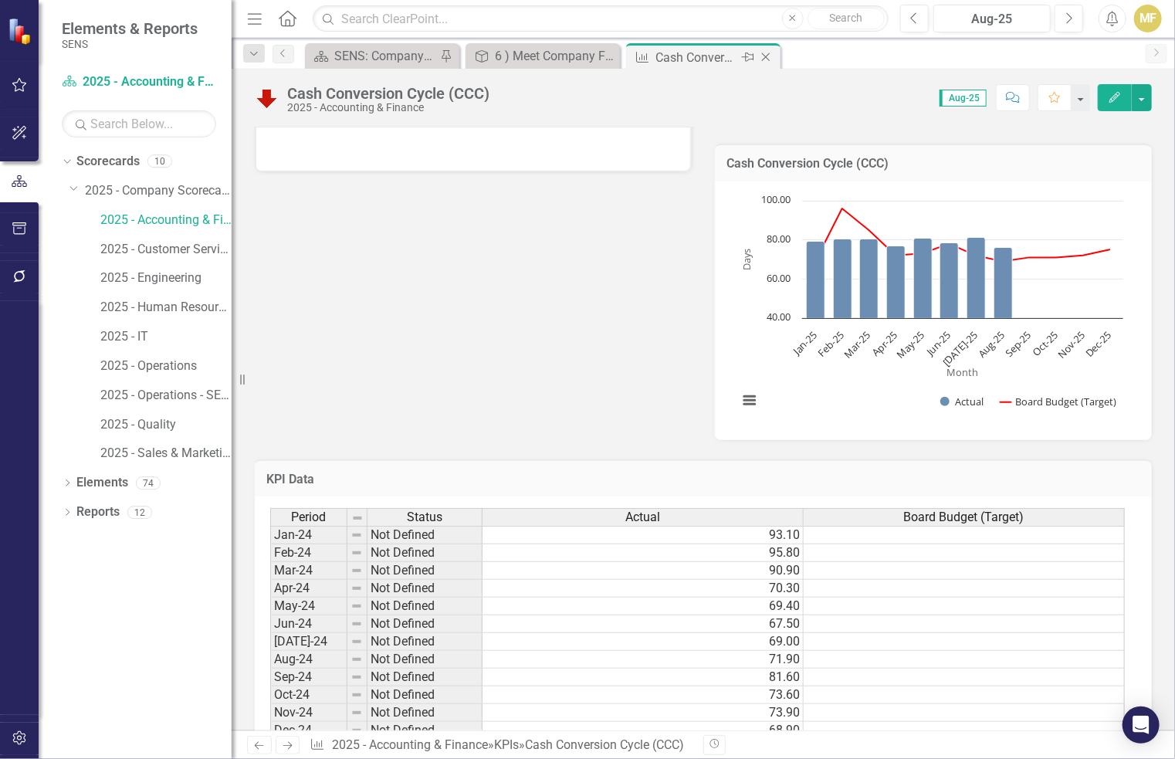
click at [769, 55] on icon "Close" at bounding box center [765, 57] width 15 height 12
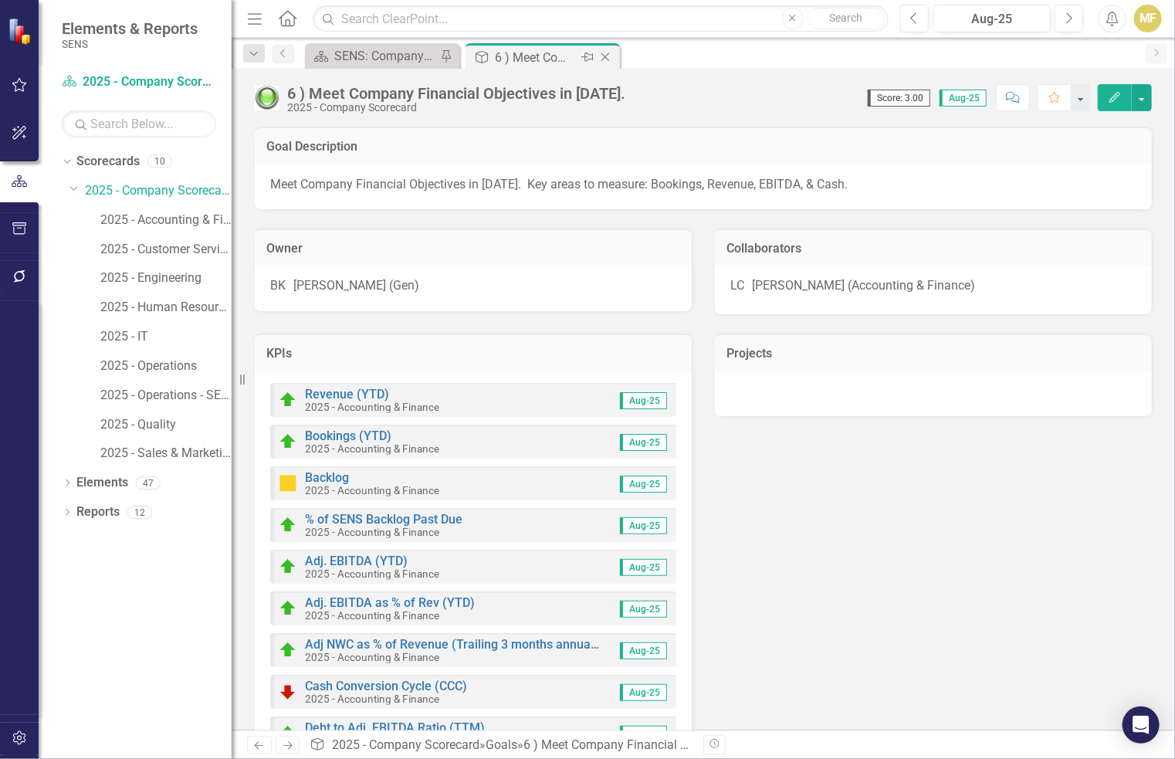
click at [609, 54] on icon "Close" at bounding box center [604, 57] width 15 height 12
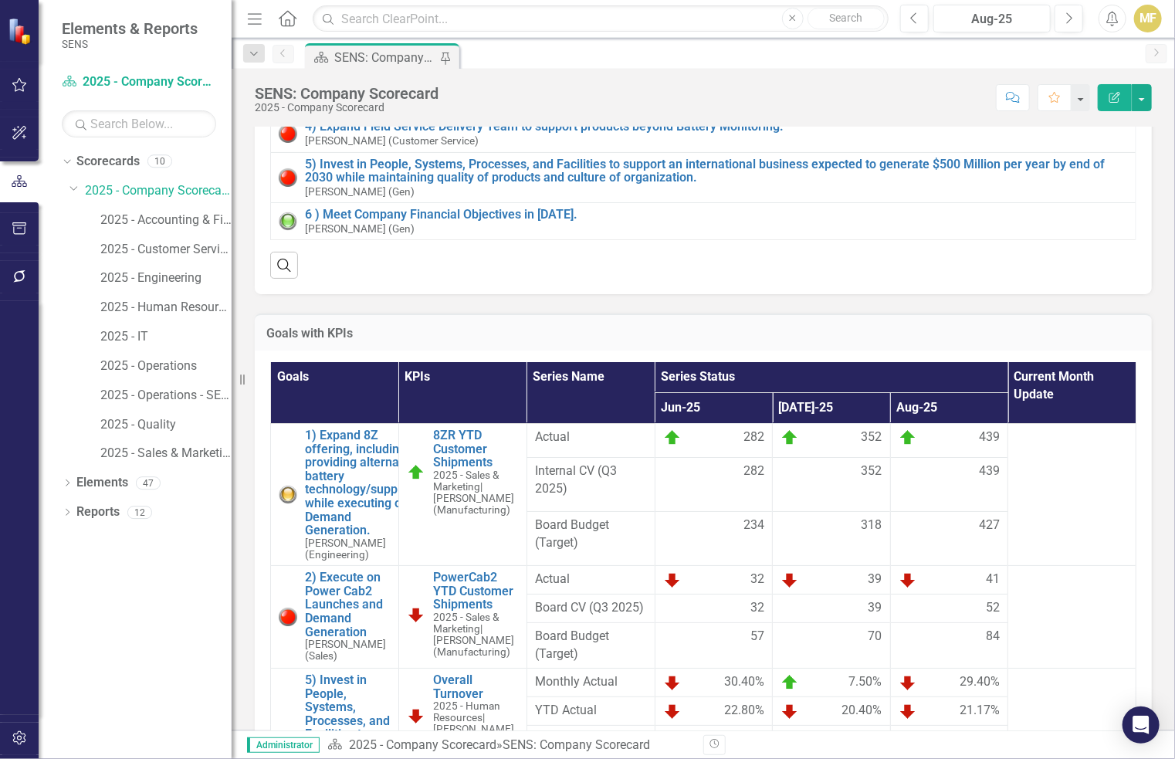
scroll to position [772, 0]
